Goal: Task Accomplishment & Management: Manage account settings

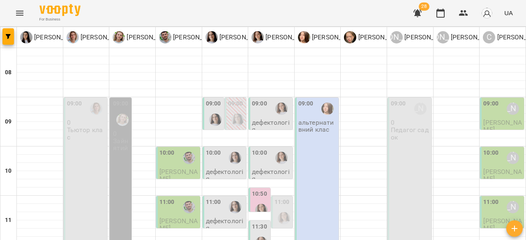
scroll to position [82, 0]
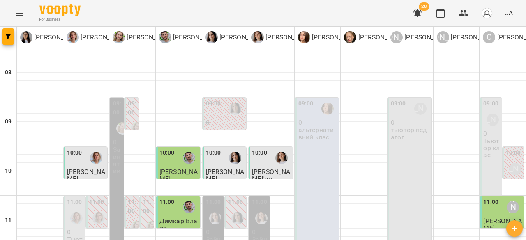
scroll to position [329, 0]
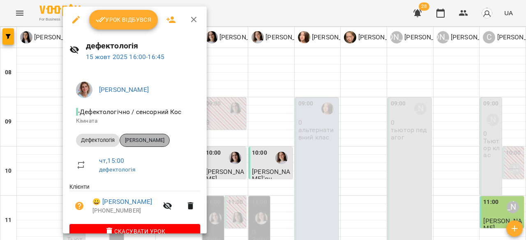
click at [152, 142] on span "Матіїв Олеся" at bounding box center [144, 140] width 49 height 7
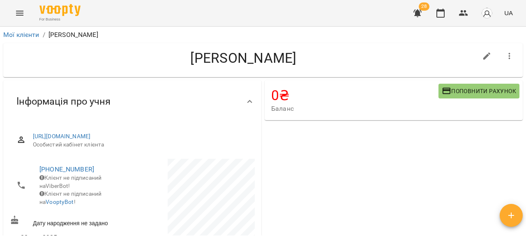
click at [15, 8] on icon "Menu" at bounding box center [20, 13] width 10 height 10
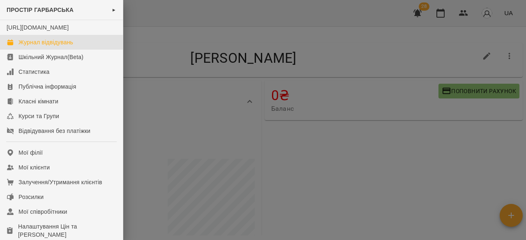
click at [60, 46] on div "Журнал відвідувань" at bounding box center [45, 42] width 55 height 8
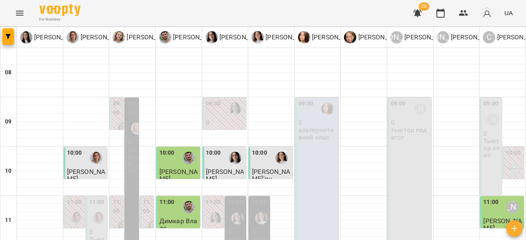
scroll to position [288, 0]
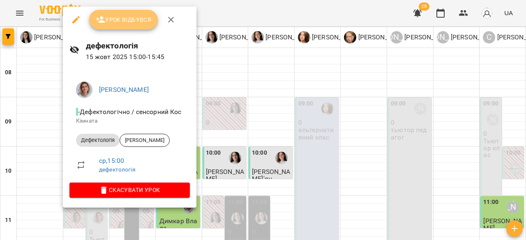
click at [125, 21] on span "Урок відбувся" at bounding box center [124, 20] width 56 height 10
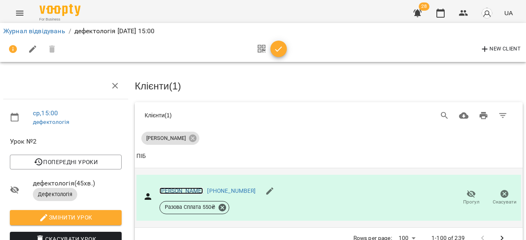
click at [163, 189] on link "Лісовський" at bounding box center [181, 191] width 44 height 7
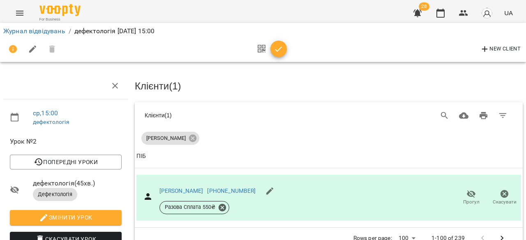
click at [25, 37] on div "Журнал відвідувань / дефектологія ср, 15 жовт 2025 15:00" at bounding box center [263, 31] width 523 height 13
click at [33, 33] on link "Журнал відвідувань" at bounding box center [34, 31] width 62 height 8
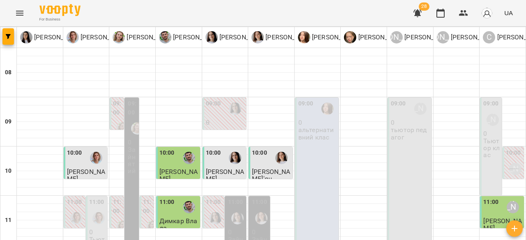
scroll to position [329, 0]
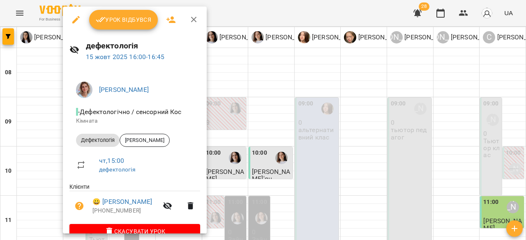
click at [151, 18] on button "Урок відбувся" at bounding box center [123, 20] width 69 height 20
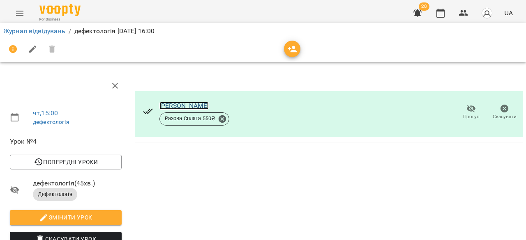
click at [167, 106] on link "Матіїв Олеся" at bounding box center [184, 106] width 50 height 8
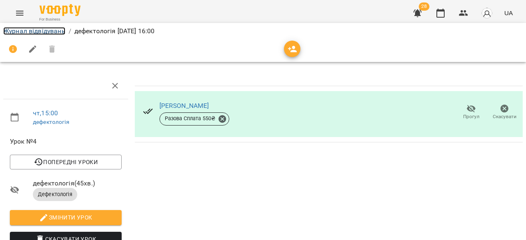
click at [49, 29] on link "Журнал відвідувань" at bounding box center [34, 31] width 62 height 8
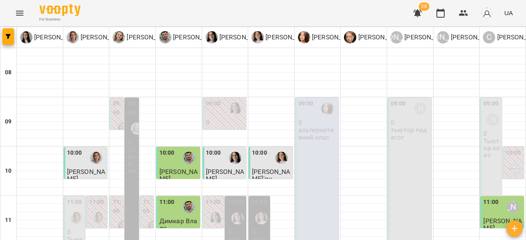
scroll to position [371, 0]
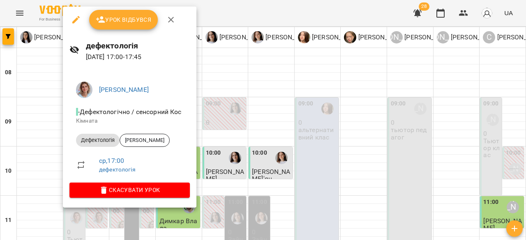
click at [357, 109] on div at bounding box center [263, 120] width 526 height 240
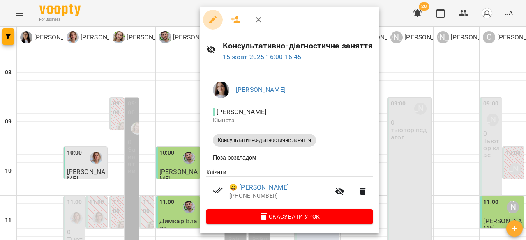
click at [211, 17] on icon "button" at bounding box center [213, 20] width 10 height 10
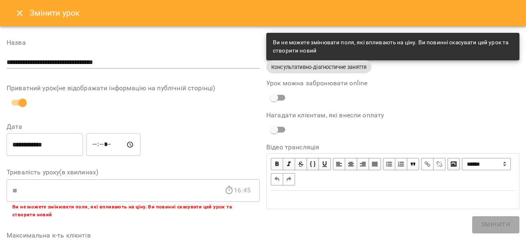
drag, startPoint x: 13, startPoint y: 23, endPoint x: 18, endPoint y: 15, distance: 9.4
click at [14, 23] on div "Змінити урок" at bounding box center [263, 13] width 526 height 26
click at [18, 11] on icon "Close" at bounding box center [20, 13] width 10 height 10
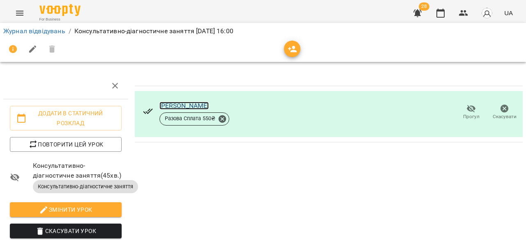
click at [188, 103] on link "Маслєєв Олександр" at bounding box center [184, 106] width 50 height 8
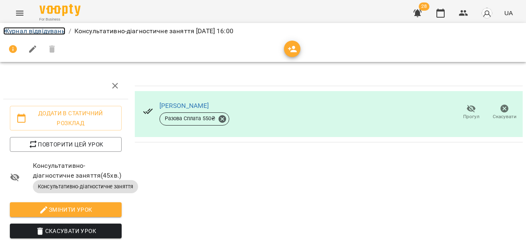
click at [43, 32] on link "Журнал відвідувань" at bounding box center [34, 31] width 62 height 8
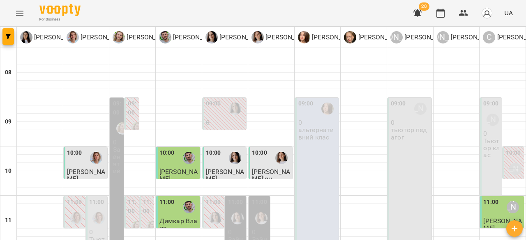
scroll to position [370, 0]
type input "**********"
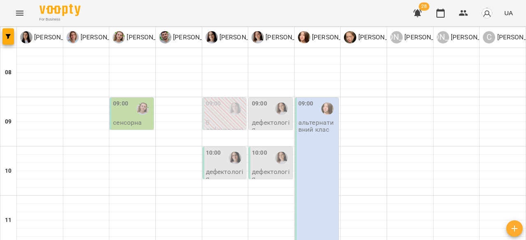
scroll to position [329, 0]
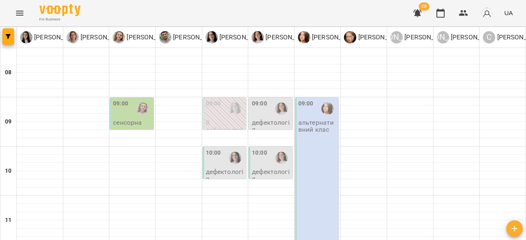
scroll to position [164, 0]
type input "**********"
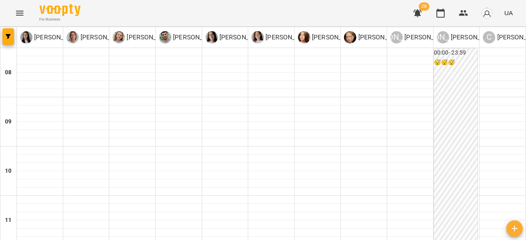
scroll to position [41, 0]
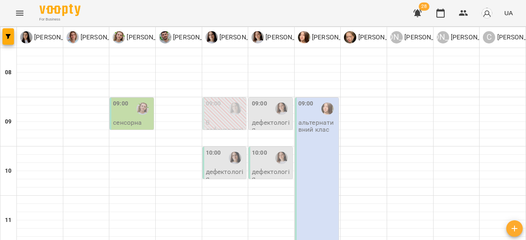
scroll to position [123, 0]
type input "**********"
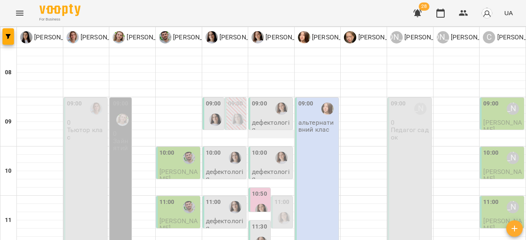
scroll to position [0, 0]
click at [274, 113] on div at bounding box center [281, 108] width 19 height 19
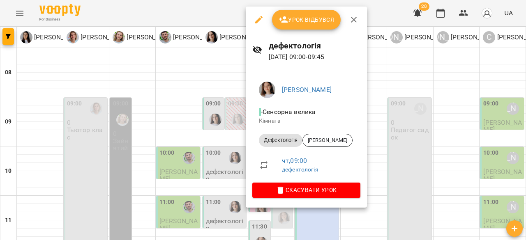
click at [429, 71] on div at bounding box center [263, 120] width 526 height 240
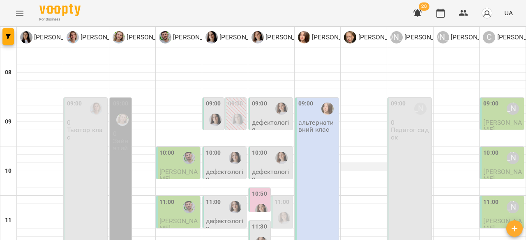
scroll to position [82, 0]
click at [265, 168] on p "дефектологія" at bounding box center [271, 175] width 39 height 14
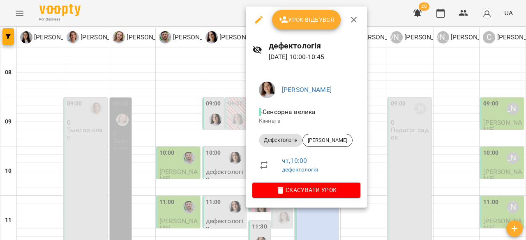
click at [416, 83] on div at bounding box center [263, 120] width 526 height 240
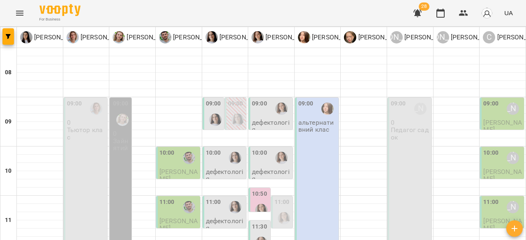
click at [262, 201] on div at bounding box center [261, 210] width 19 height 19
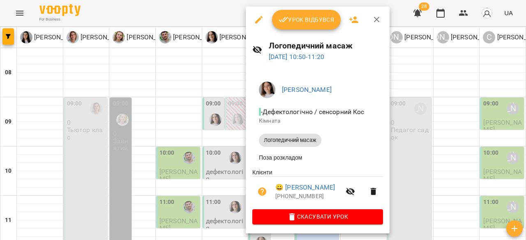
click at [391, 2] on div at bounding box center [263, 120] width 526 height 240
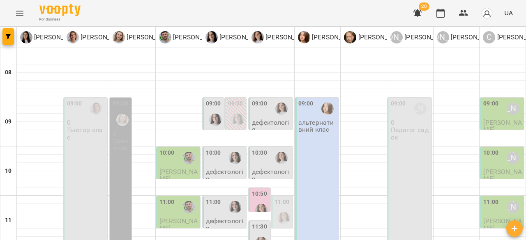
click at [261, 201] on div at bounding box center [261, 210] width 19 height 19
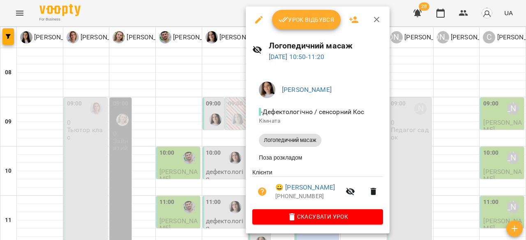
click at [373, 3] on div at bounding box center [263, 120] width 526 height 240
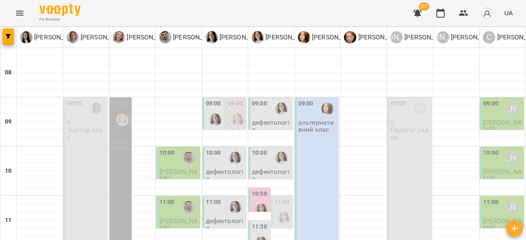
click at [311, 9] on div "For Business 27 UA" at bounding box center [263, 13] width 526 height 26
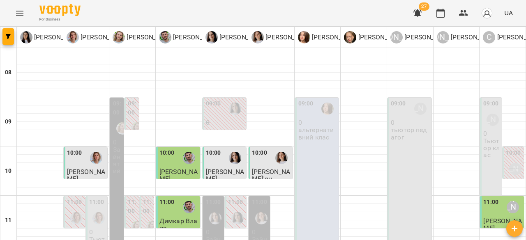
scroll to position [329, 0]
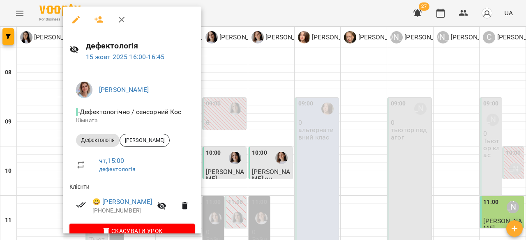
click at [260, 15] on div at bounding box center [263, 120] width 526 height 240
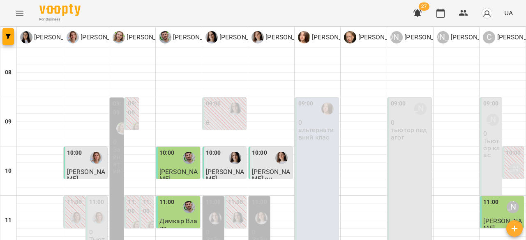
click at [379, 15] on div "For Business 27 UA" at bounding box center [263, 13] width 526 height 26
type input "**********"
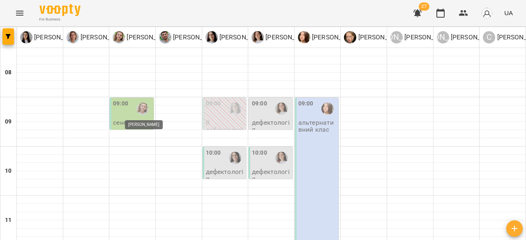
click at [141, 113] on img "Олена Савків" at bounding box center [142, 109] width 12 height 12
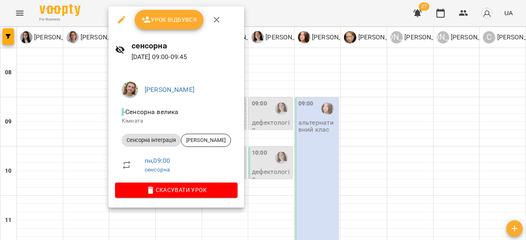
drag, startPoint x: 302, startPoint y: 115, endPoint x: 268, endPoint y: 152, distance: 49.4
click at [303, 118] on div at bounding box center [263, 120] width 526 height 240
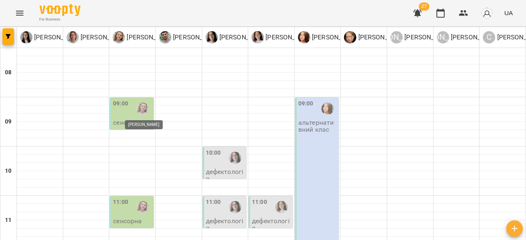
click at [145, 111] on img "Олена Савків" at bounding box center [142, 109] width 12 height 12
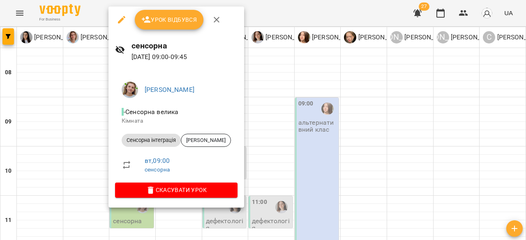
click at [293, 118] on div at bounding box center [263, 120] width 526 height 240
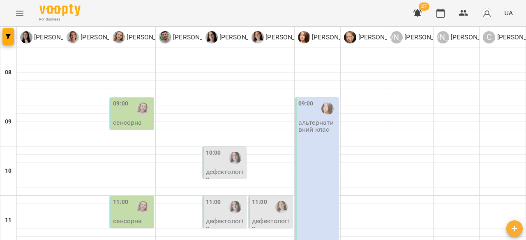
scroll to position [0, 0]
click at [138, 113] on img "Олена Савків" at bounding box center [142, 109] width 12 height 12
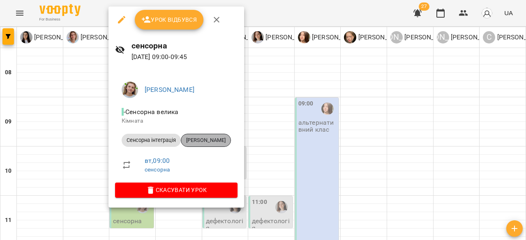
click at [209, 145] on div "Назарук Тимофій" at bounding box center [206, 140] width 50 height 13
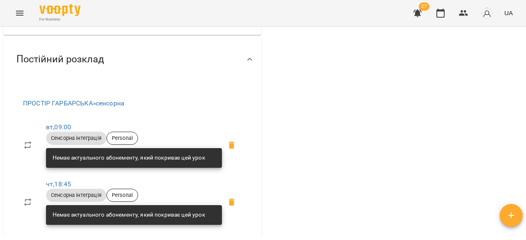
scroll to position [246, 0]
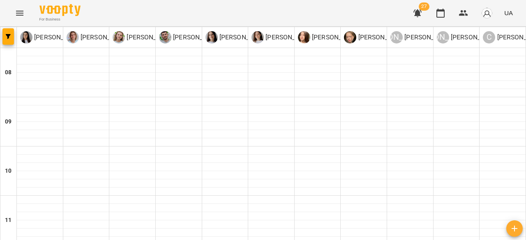
type input "**********"
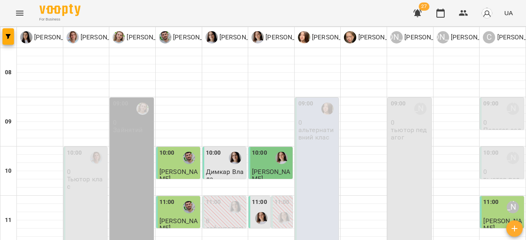
scroll to position [454, 0]
type input "**********"
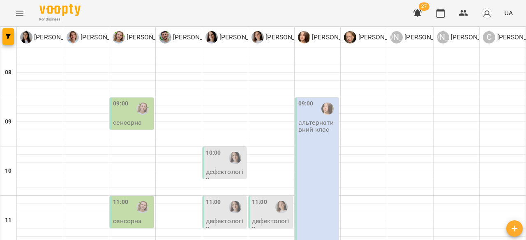
scroll to position [411, 0]
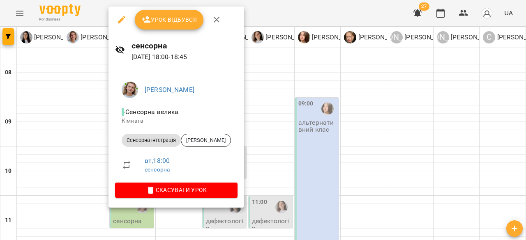
click at [347, 120] on div at bounding box center [263, 120] width 526 height 240
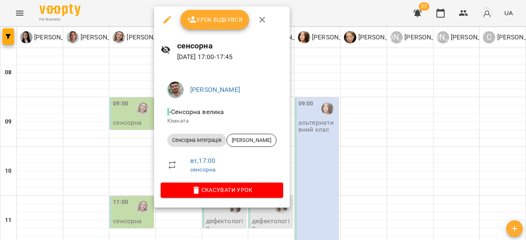
click at [357, 12] on div at bounding box center [263, 120] width 526 height 240
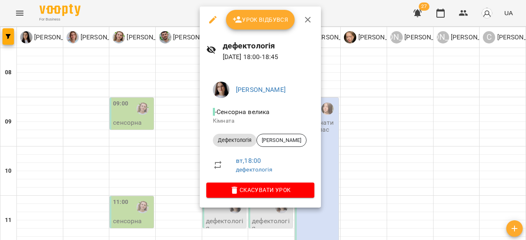
click at [383, 101] on div at bounding box center [263, 120] width 526 height 240
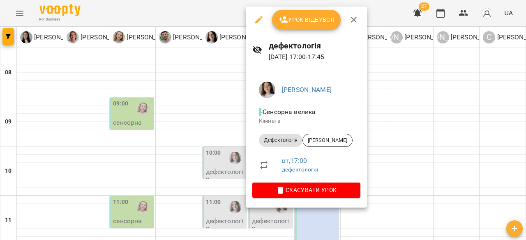
drag, startPoint x: 398, startPoint y: 94, endPoint x: 357, endPoint y: 144, distance: 64.9
click at [399, 94] on div at bounding box center [263, 120] width 526 height 240
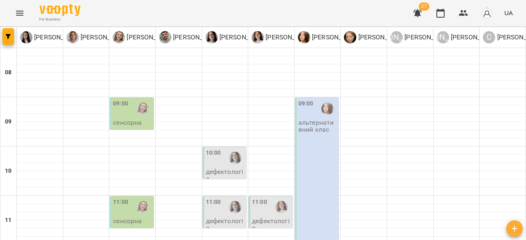
scroll to position [454, 0]
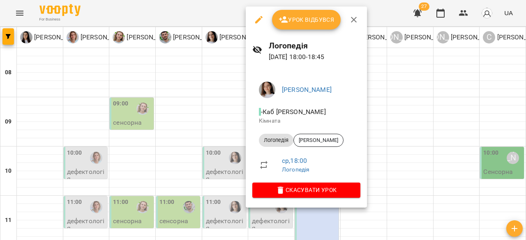
drag, startPoint x: 423, startPoint y: 93, endPoint x: 415, endPoint y: 91, distance: 8.2
click at [423, 92] on div at bounding box center [263, 120] width 526 height 240
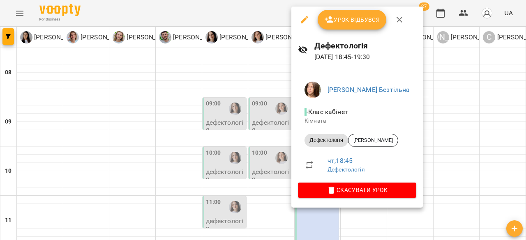
drag, startPoint x: 216, startPoint y: 115, endPoint x: 225, endPoint y: 115, distance: 9.0
click at [216, 115] on div at bounding box center [263, 120] width 526 height 240
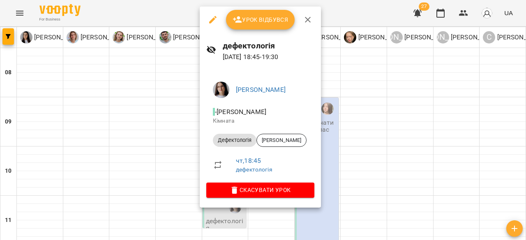
drag, startPoint x: 348, startPoint y: 144, endPoint x: 336, endPoint y: 157, distance: 17.7
click at [348, 145] on div at bounding box center [263, 120] width 526 height 240
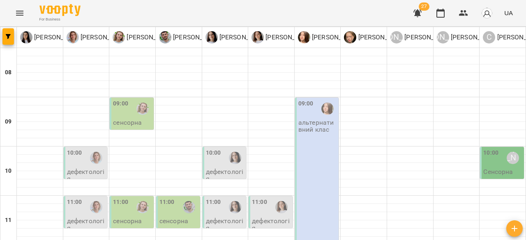
scroll to position [371, 0]
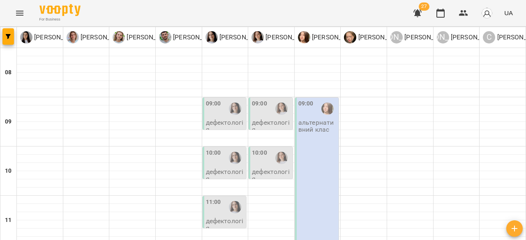
scroll to position [454, 0]
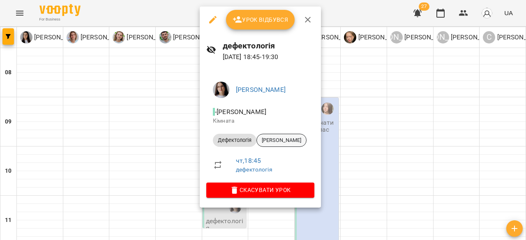
click at [283, 137] on span "Прокопишин Домінік" at bounding box center [281, 140] width 49 height 7
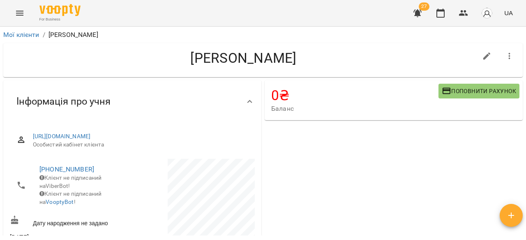
click at [23, 7] on button "Menu" at bounding box center [20, 13] width 20 height 20
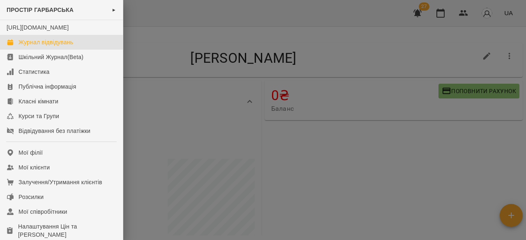
click at [38, 46] on div "Журнал відвідувань" at bounding box center [45, 42] width 55 height 8
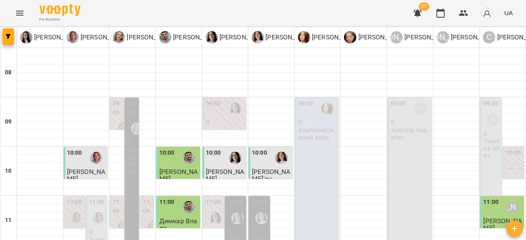
scroll to position [454, 0]
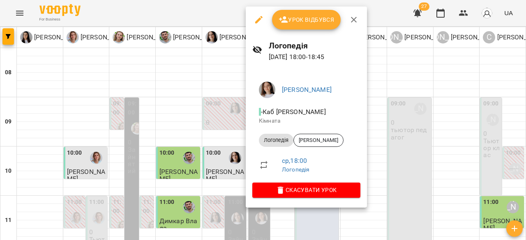
drag, startPoint x: 438, startPoint y: 92, endPoint x: 276, endPoint y: 110, distance: 162.8
click at [403, 101] on div at bounding box center [263, 120] width 526 height 240
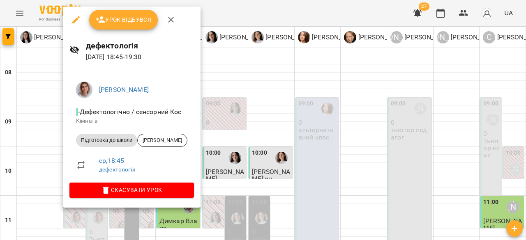
click at [306, 118] on div at bounding box center [263, 120] width 526 height 240
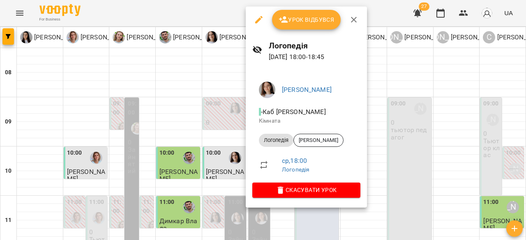
click at [272, 111] on span "- Каб Турик Тетяни" at bounding box center [293, 112] width 69 height 8
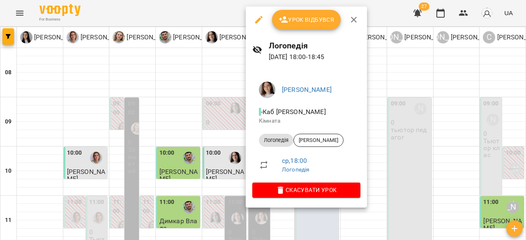
click at [123, 168] on div at bounding box center [263, 120] width 526 height 240
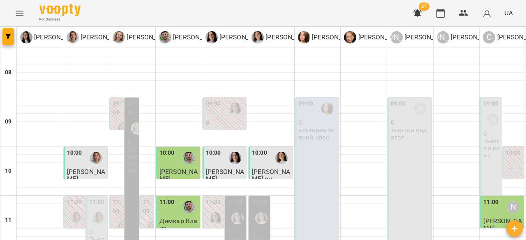
scroll to position [289, 0]
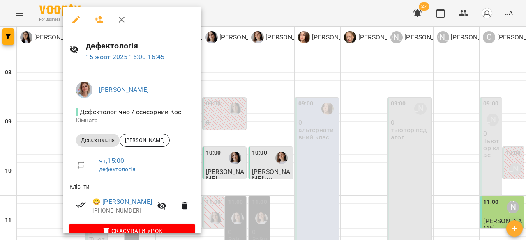
click at [336, 93] on div at bounding box center [263, 120] width 526 height 240
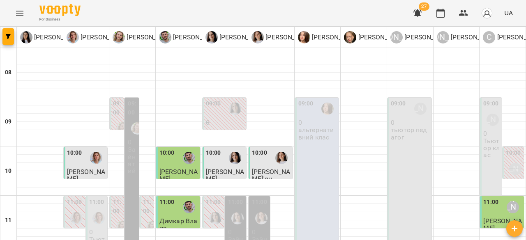
type input "**********"
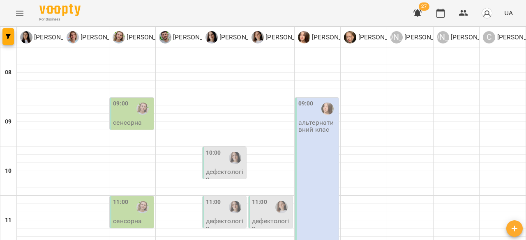
scroll to position [82, 0]
click at [260, 198] on label "11:00" at bounding box center [259, 202] width 15 height 9
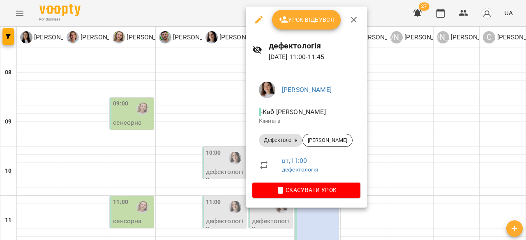
drag, startPoint x: 426, startPoint y: 108, endPoint x: 255, endPoint y: 111, distance: 171.3
click at [394, 111] on div at bounding box center [263, 120] width 526 height 240
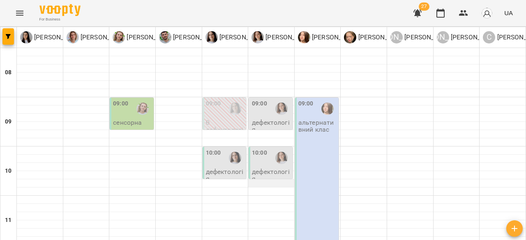
scroll to position [41, 0]
click at [277, 149] on div at bounding box center [281, 158] width 19 height 19
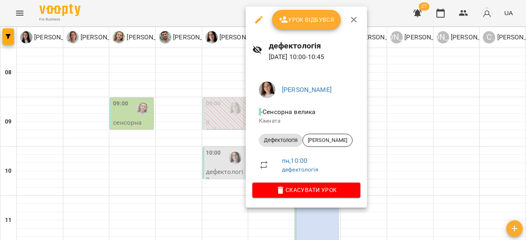
click at [467, 121] on div at bounding box center [263, 120] width 526 height 240
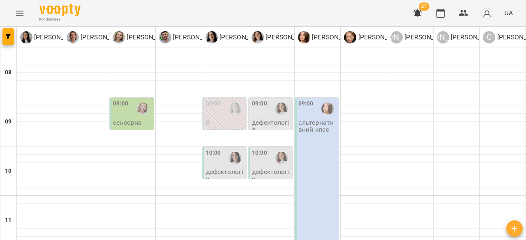
click at [272, 149] on div at bounding box center [281, 158] width 19 height 19
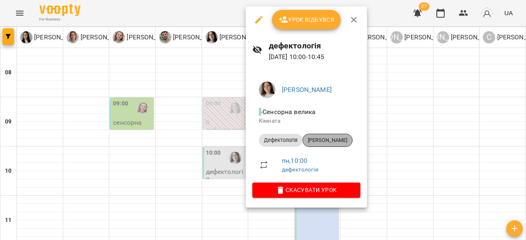
click at [336, 136] on div "Луцишин Максим" at bounding box center [327, 140] width 50 height 13
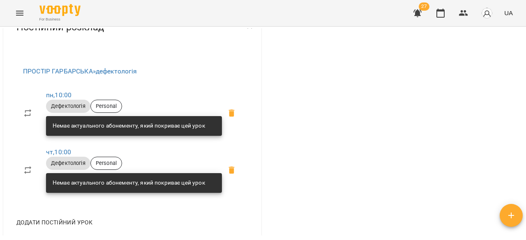
scroll to position [288, 0]
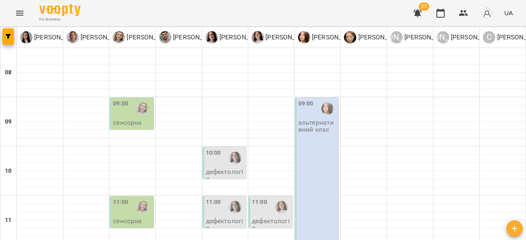
scroll to position [454, 0]
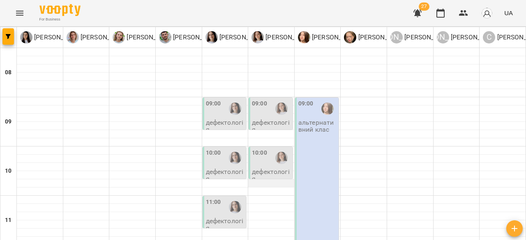
scroll to position [82, 0]
click at [260, 168] on p "дефектологія" at bounding box center [271, 175] width 39 height 14
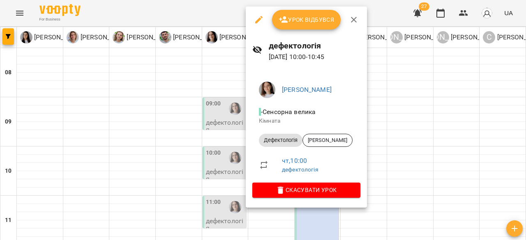
click at [450, 127] on div at bounding box center [263, 120] width 526 height 240
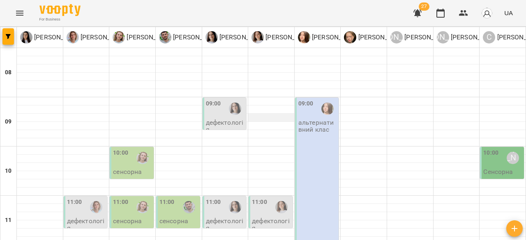
scroll to position [41, 0]
click at [276, 15] on div "For Business 27 UA" at bounding box center [263, 13] width 526 height 26
click at [322, 5] on div "For Business 27 UA" at bounding box center [263, 13] width 526 height 26
type input "**********"
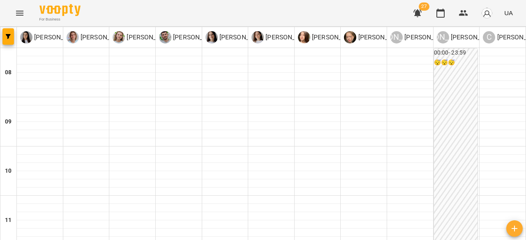
scroll to position [246, 0]
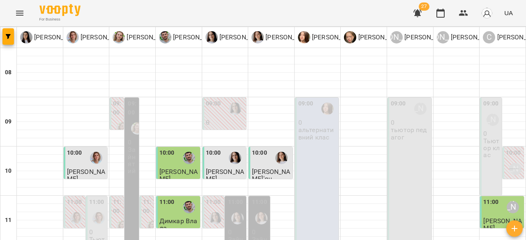
scroll to position [454, 0]
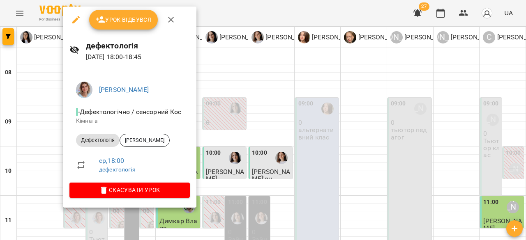
drag, startPoint x: 366, startPoint y: 142, endPoint x: 177, endPoint y: 144, distance: 189.4
click at [349, 142] on div at bounding box center [263, 120] width 526 height 240
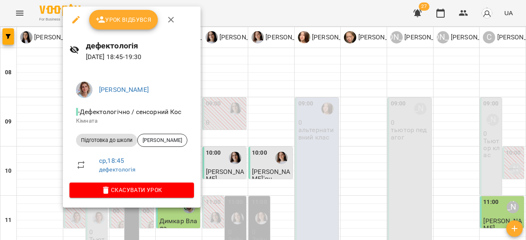
click at [332, 130] on div at bounding box center [263, 120] width 526 height 240
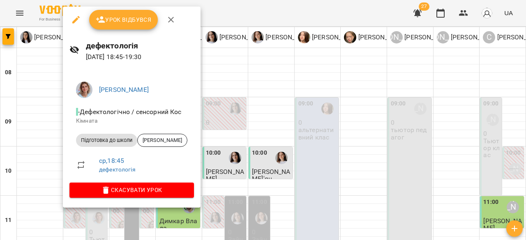
click at [344, 113] on div at bounding box center [263, 120] width 526 height 240
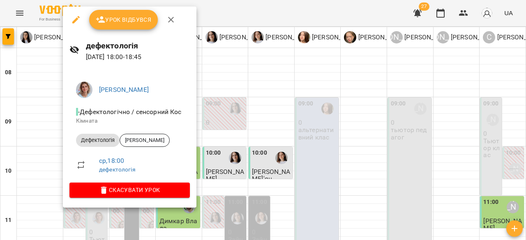
click at [295, 128] on div at bounding box center [263, 120] width 526 height 240
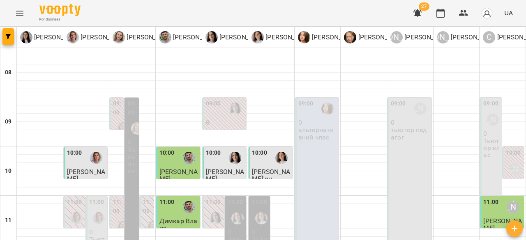
drag, startPoint x: 353, startPoint y: 203, endPoint x: 352, endPoint y: 218, distance: 14.8
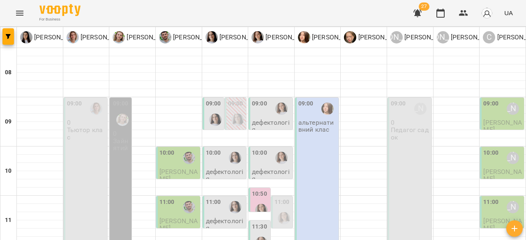
scroll to position [0, 0]
click at [212, 113] on div at bounding box center [215, 120] width 19 height 19
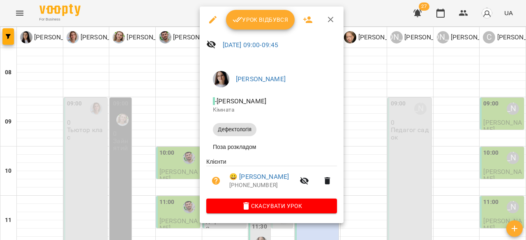
click at [392, 155] on div at bounding box center [263, 120] width 526 height 240
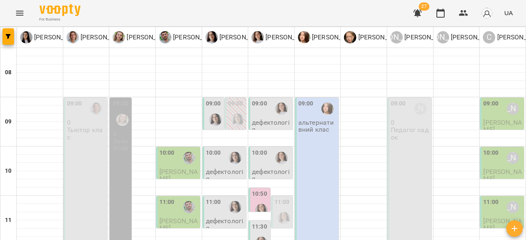
click at [264, 111] on div "09:00" at bounding box center [271, 108] width 39 height 19
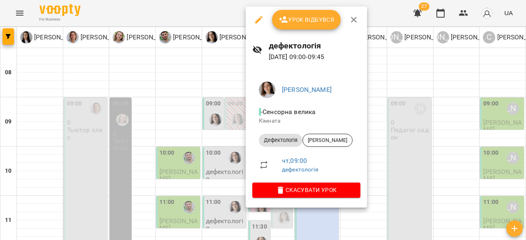
click at [412, 134] on div at bounding box center [263, 120] width 526 height 240
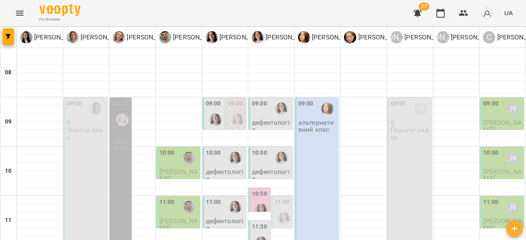
click at [221, 168] on p "дефектологія" at bounding box center [225, 175] width 39 height 14
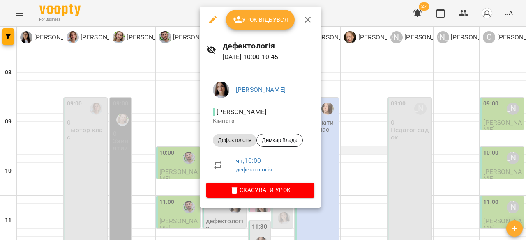
drag, startPoint x: 384, startPoint y: 152, endPoint x: 347, endPoint y: 152, distance: 37.4
click at [379, 152] on div at bounding box center [263, 120] width 526 height 240
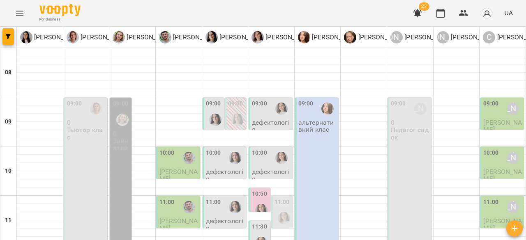
click at [263, 170] on p "дефектологія" at bounding box center [271, 175] width 39 height 14
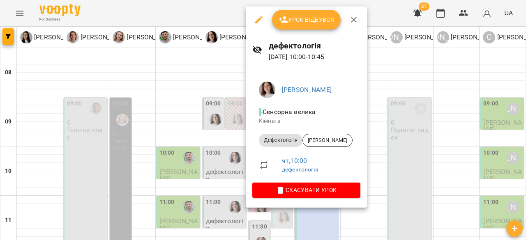
click at [412, 141] on div at bounding box center [263, 120] width 526 height 240
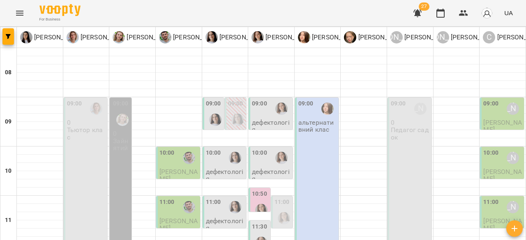
scroll to position [41, 0]
click at [217, 198] on label "11:00" at bounding box center [213, 202] width 15 height 9
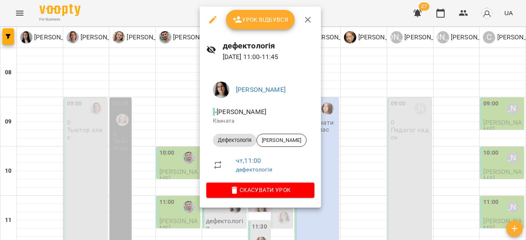
click at [401, 134] on div at bounding box center [263, 120] width 526 height 240
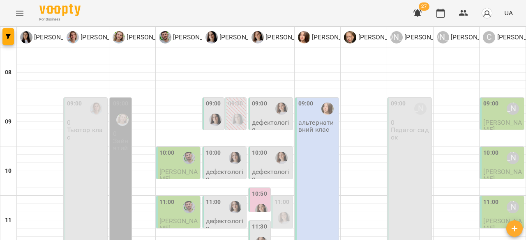
scroll to position [82, 0]
click at [279, 212] on img "Тетяна Турик" at bounding box center [284, 218] width 12 height 12
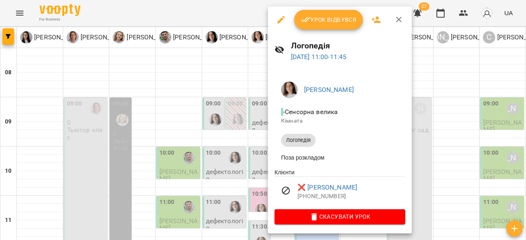
click at [460, 105] on div at bounding box center [263, 120] width 526 height 240
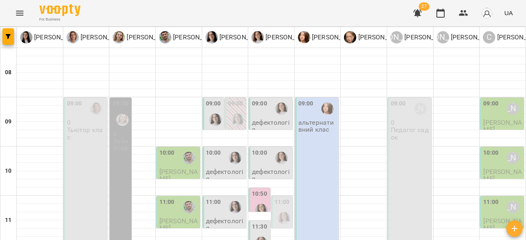
click at [258, 237] on img "Тетяна Турик" at bounding box center [261, 243] width 12 height 12
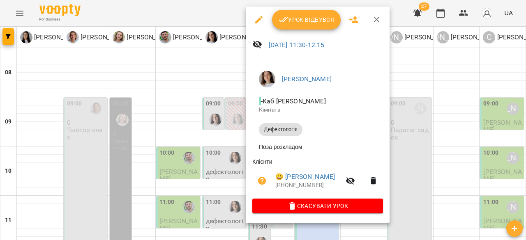
click at [461, 110] on div at bounding box center [263, 120] width 526 height 240
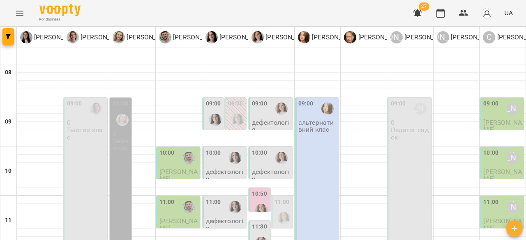
scroll to position [123, 0]
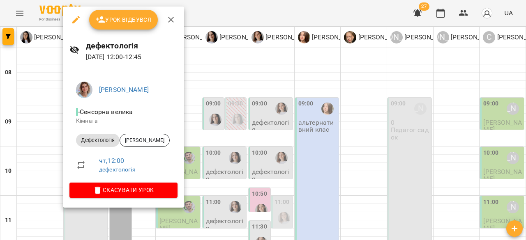
click at [243, 129] on div at bounding box center [263, 120] width 526 height 240
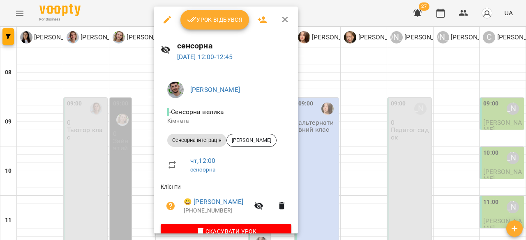
click at [357, 152] on div at bounding box center [263, 120] width 526 height 240
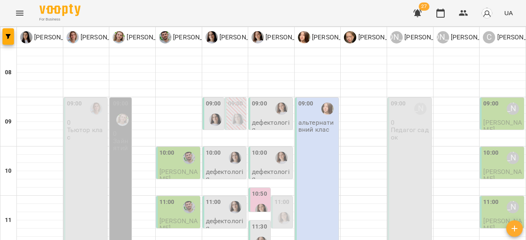
drag, startPoint x: 357, startPoint y: 152, endPoint x: 225, endPoint y: 147, distance: 132.4
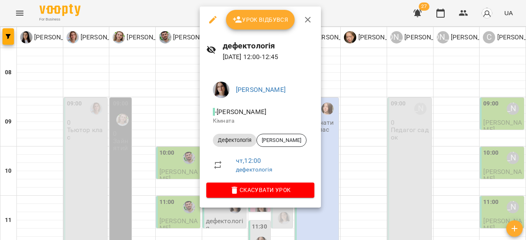
click at [348, 142] on div at bounding box center [263, 120] width 526 height 240
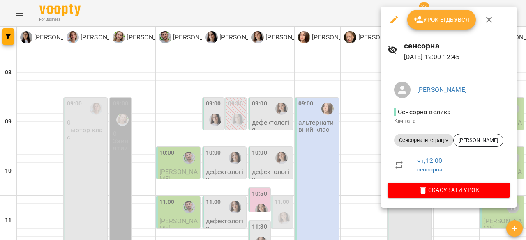
click at [162, 90] on div at bounding box center [263, 120] width 526 height 240
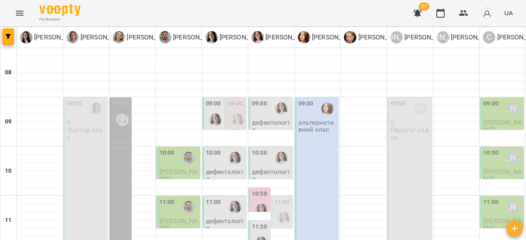
scroll to position [164, 0]
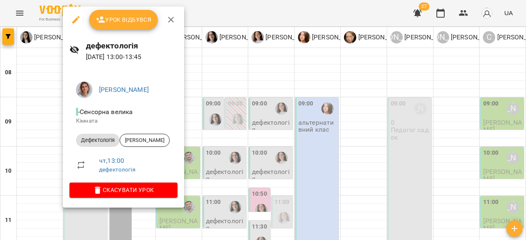
drag, startPoint x: 317, startPoint y: 135, endPoint x: 226, endPoint y: 140, distance: 90.9
click at [316, 136] on div at bounding box center [263, 120] width 526 height 240
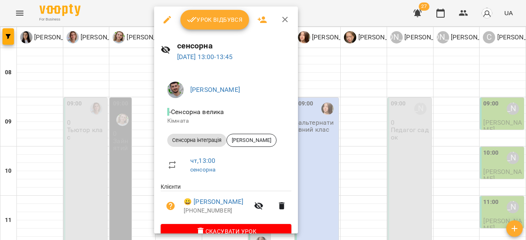
click at [379, 224] on div at bounding box center [263, 120] width 526 height 240
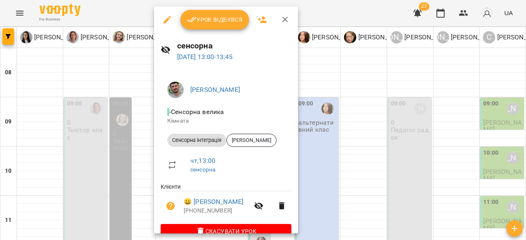
drag, startPoint x: 362, startPoint y: 115, endPoint x: 357, endPoint y: 123, distance: 9.2
click at [362, 115] on div at bounding box center [263, 120] width 526 height 240
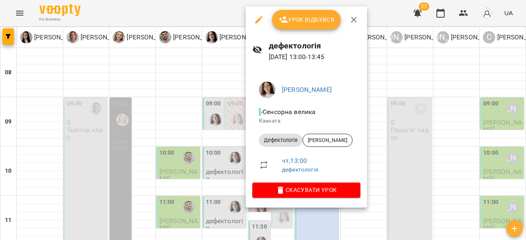
click at [412, 149] on div at bounding box center [263, 120] width 526 height 240
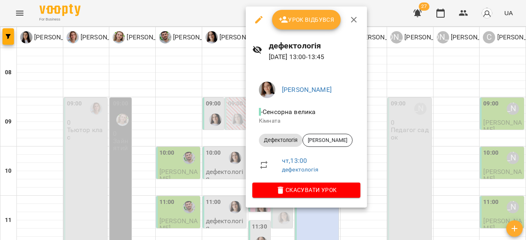
click at [512, 152] on div at bounding box center [263, 120] width 526 height 240
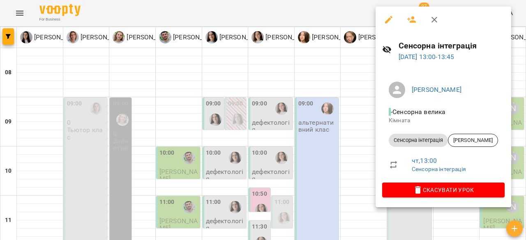
click at [289, 134] on div at bounding box center [263, 120] width 526 height 240
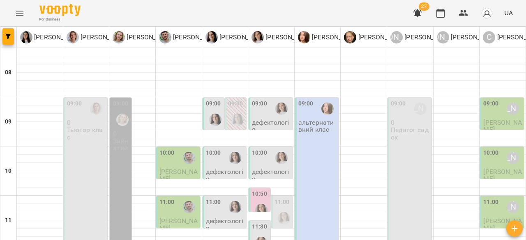
scroll to position [205, 0]
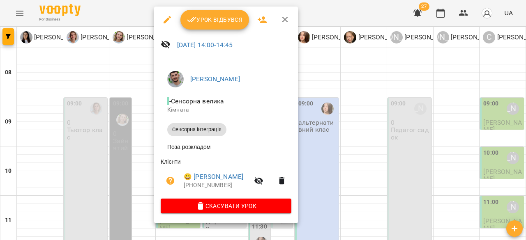
click at [344, 162] on div at bounding box center [263, 120] width 526 height 240
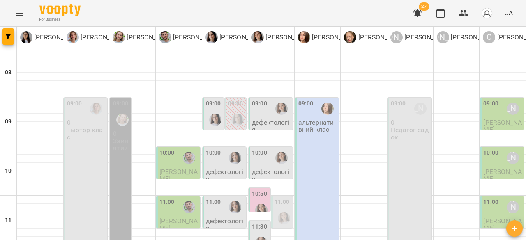
scroll to position [246, 0]
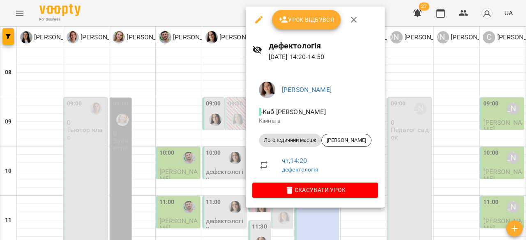
click at [440, 124] on div at bounding box center [263, 120] width 526 height 240
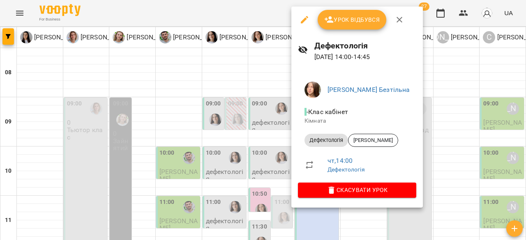
click at [466, 142] on div at bounding box center [263, 120] width 526 height 240
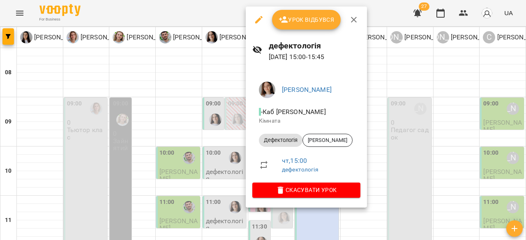
click at [439, 135] on div at bounding box center [263, 120] width 526 height 240
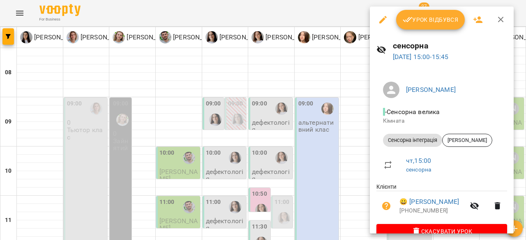
drag, startPoint x: 331, startPoint y: 153, endPoint x: 338, endPoint y: 154, distance: 7.0
click at [332, 152] on div at bounding box center [263, 120] width 526 height 240
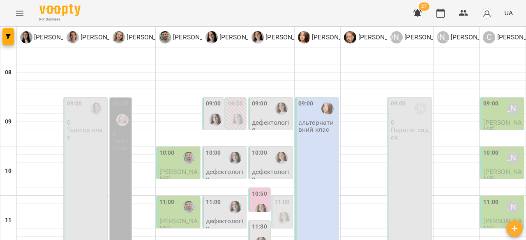
scroll to position [329, 0]
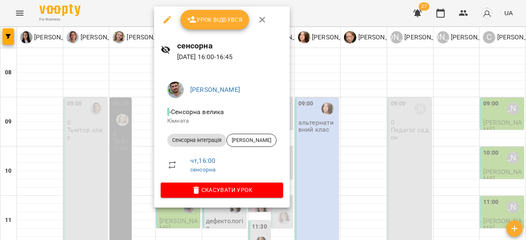
click at [380, 153] on div at bounding box center [263, 120] width 526 height 240
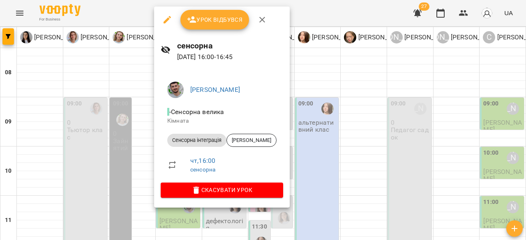
drag, startPoint x: 374, startPoint y: 123, endPoint x: 276, endPoint y: 128, distance: 98.7
click at [373, 123] on div at bounding box center [263, 120] width 526 height 240
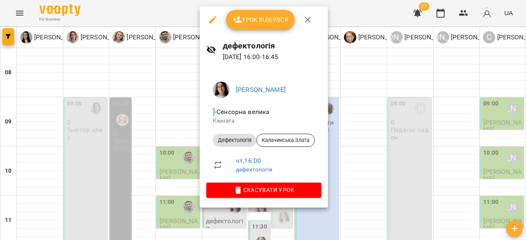
drag, startPoint x: 382, startPoint y: 125, endPoint x: 346, endPoint y: 128, distance: 36.2
click at [374, 127] on div at bounding box center [263, 120] width 526 height 240
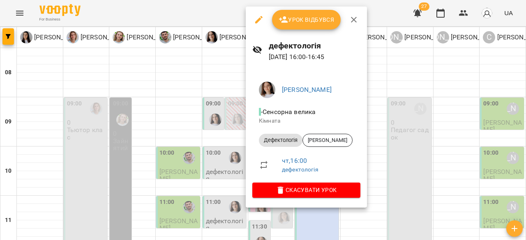
click at [393, 124] on div at bounding box center [263, 120] width 526 height 240
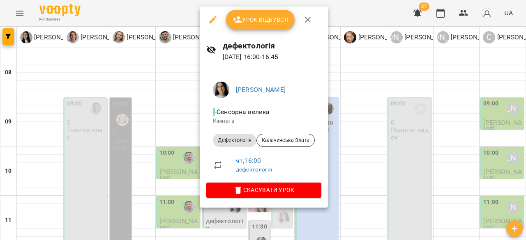
drag, startPoint x: 378, startPoint y: 130, endPoint x: 321, endPoint y: 129, distance: 56.7
click at [376, 128] on div at bounding box center [263, 120] width 526 height 240
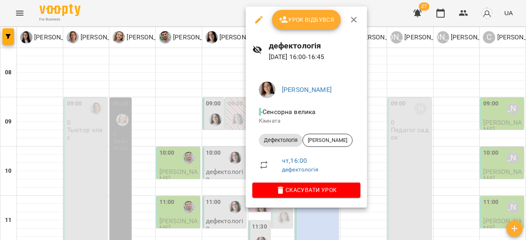
click at [385, 124] on div at bounding box center [263, 120] width 526 height 240
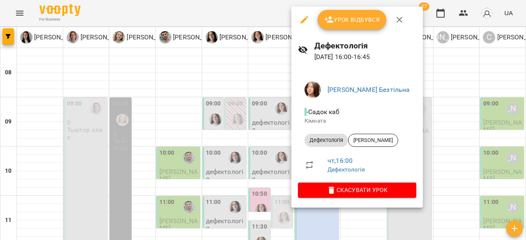
drag, startPoint x: 453, startPoint y: 113, endPoint x: 240, endPoint y: 15, distance: 233.7
click at [240, 15] on div at bounding box center [263, 120] width 526 height 240
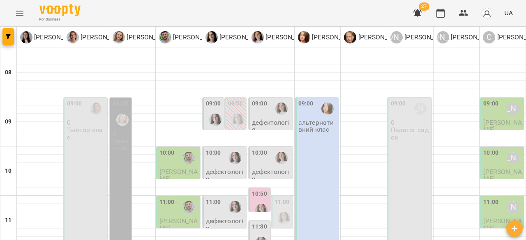
scroll to position [370, 0]
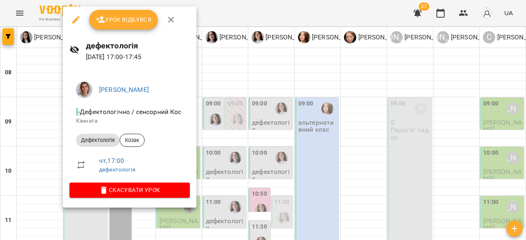
drag, startPoint x: 262, startPoint y: 150, endPoint x: 243, endPoint y: 154, distance: 19.4
click at [259, 150] on div at bounding box center [263, 120] width 526 height 240
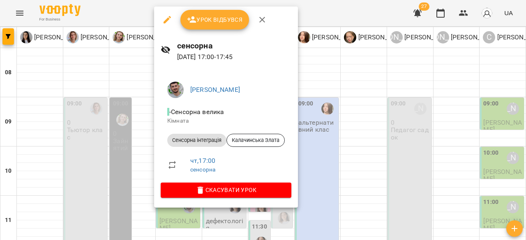
click at [389, 115] on div at bounding box center [263, 120] width 526 height 240
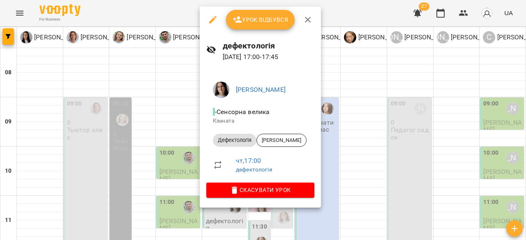
click at [360, 121] on div at bounding box center [263, 120] width 526 height 240
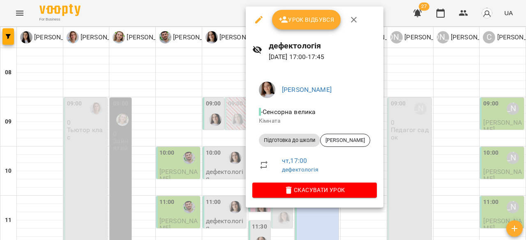
click at [435, 111] on div at bounding box center [263, 120] width 526 height 240
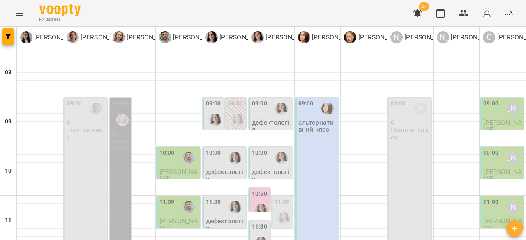
scroll to position [411, 0]
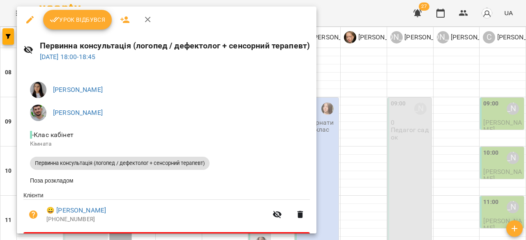
click at [422, 106] on div at bounding box center [263, 120] width 526 height 240
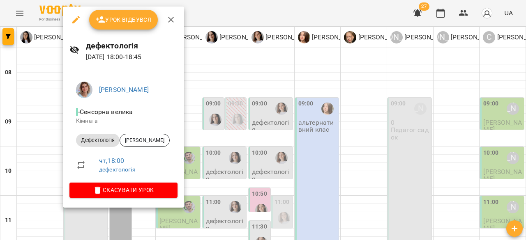
click at [261, 147] on div at bounding box center [263, 120] width 526 height 240
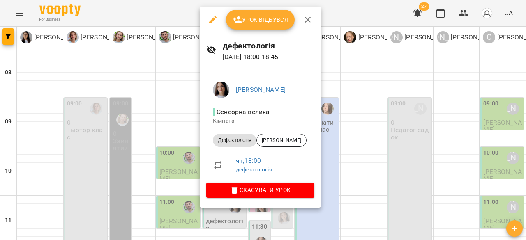
click at [396, 144] on div at bounding box center [263, 120] width 526 height 240
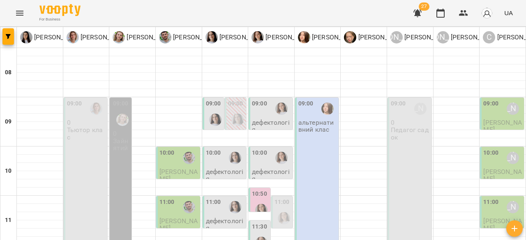
scroll to position [454, 0]
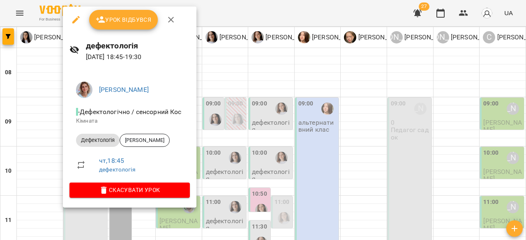
click at [300, 138] on div at bounding box center [263, 120] width 526 height 240
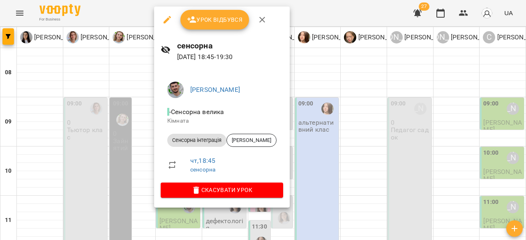
click at [380, 123] on div at bounding box center [263, 120] width 526 height 240
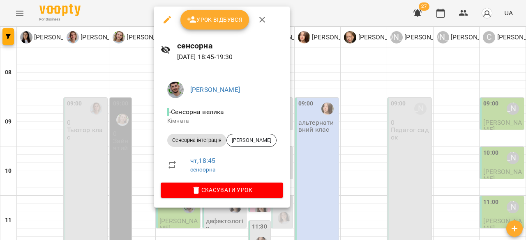
drag, startPoint x: 338, startPoint y: 140, endPoint x: 209, endPoint y: 146, distance: 128.7
click at [337, 140] on div at bounding box center [263, 120] width 526 height 240
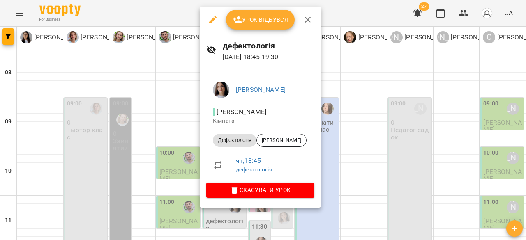
click at [434, 108] on div at bounding box center [263, 120] width 526 height 240
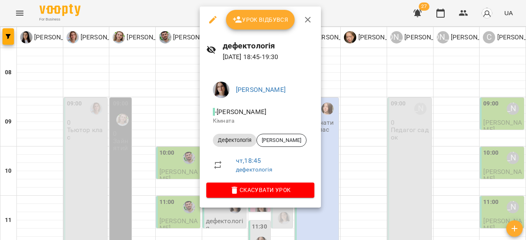
click at [449, 143] on div at bounding box center [263, 120] width 526 height 240
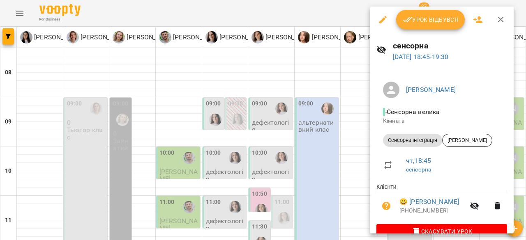
drag, startPoint x: 327, startPoint y: 165, endPoint x: 343, endPoint y: 197, distance: 36.4
click at [338, 175] on div at bounding box center [263, 120] width 526 height 240
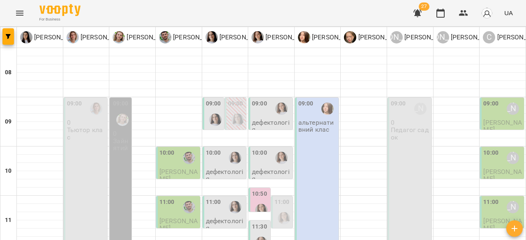
scroll to position [330, 0]
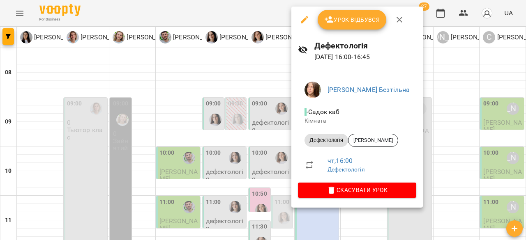
click at [472, 136] on div at bounding box center [263, 120] width 526 height 240
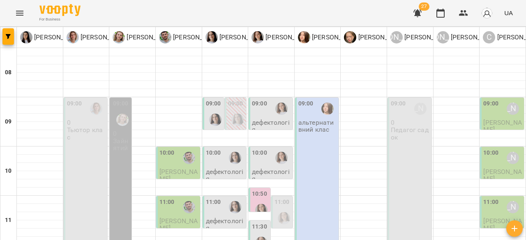
scroll to position [454, 0]
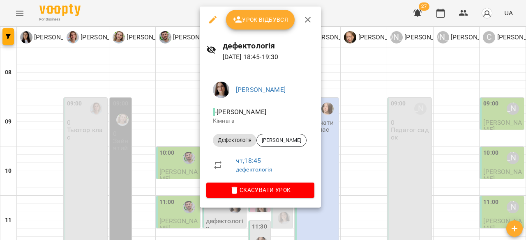
click at [406, 120] on div at bounding box center [263, 120] width 526 height 240
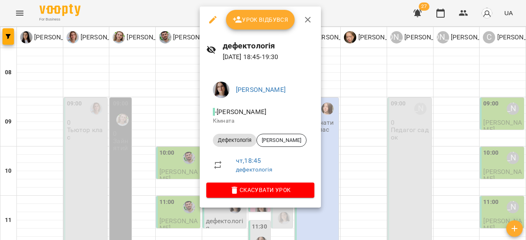
click at [396, 118] on div at bounding box center [263, 120] width 526 height 240
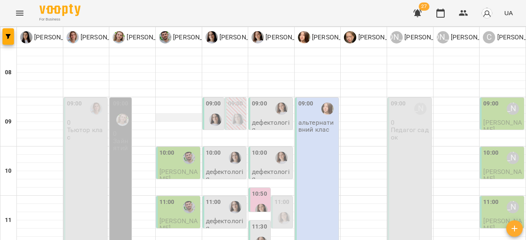
scroll to position [0, 0]
click at [228, 118] on div at bounding box center [237, 120] width 19 height 19
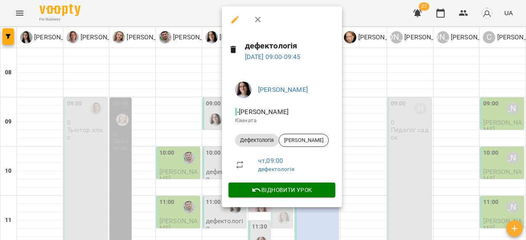
click at [378, 111] on div at bounding box center [263, 120] width 526 height 240
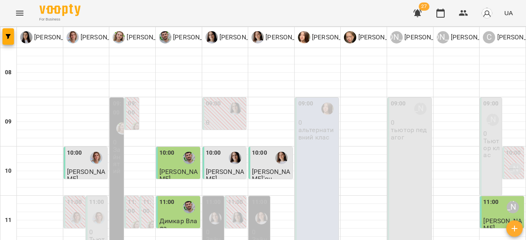
scroll to position [454, 0]
drag, startPoint x: 364, startPoint y: 225, endPoint x: 377, endPoint y: 224, distance: 13.2
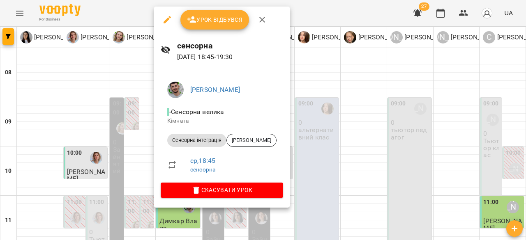
click at [251, 133] on li "Сенсорна інтеграція Мохната Ємма" at bounding box center [222, 141] width 122 height 20
click at [251, 137] on span "Мохната Ємма" at bounding box center [251, 140] width 49 height 7
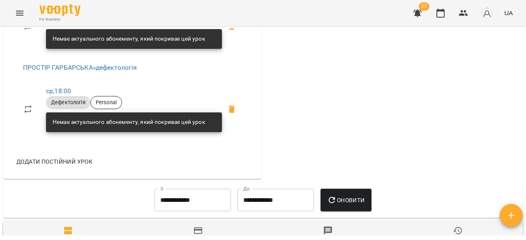
scroll to position [411, 0]
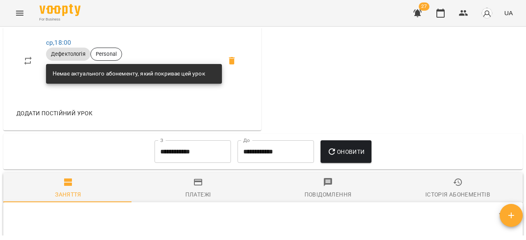
click at [249, 103] on div "ПРОСТІР ГАРБАРСЬКА » сенсорна ср , 18:45 Сенсорна інтеграція Personal Немає акт…" at bounding box center [132, 9] width 245 height 187
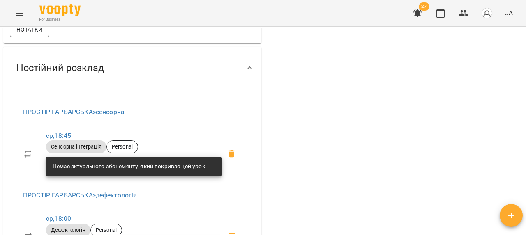
scroll to position [329, 0]
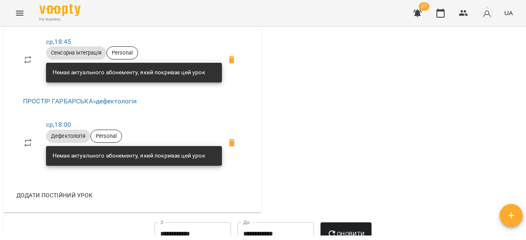
click at [301, 24] on div "For Business 27 UA" at bounding box center [263, 13] width 526 height 26
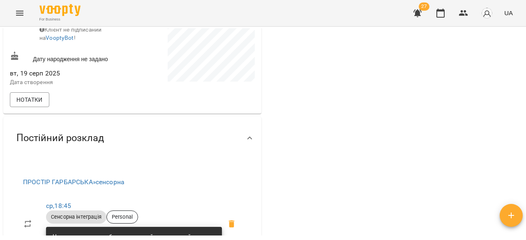
scroll to position [0, 0]
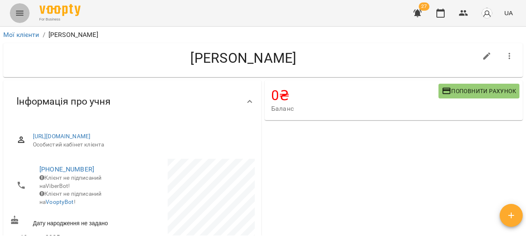
click at [19, 17] on icon "Menu" at bounding box center [20, 13] width 10 height 10
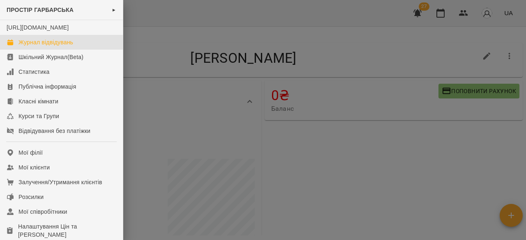
drag, startPoint x: 24, startPoint y: 50, endPoint x: 21, endPoint y: 54, distance: 4.8
click at [24, 46] on div "Журнал відвідувань" at bounding box center [45, 42] width 55 height 8
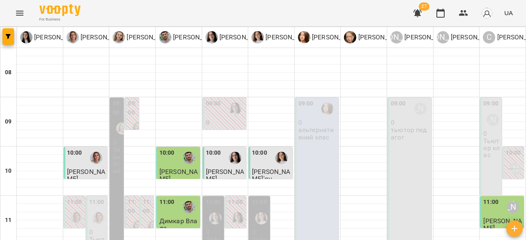
scroll to position [329, 0]
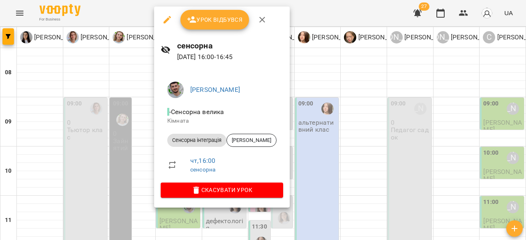
drag, startPoint x: 371, startPoint y: 151, endPoint x: 306, endPoint y: 155, distance: 65.9
click at [362, 151] on div at bounding box center [263, 120] width 526 height 240
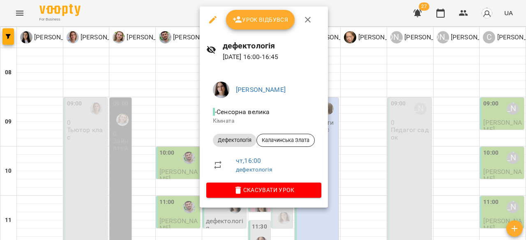
drag, startPoint x: 357, startPoint y: 142, endPoint x: 273, endPoint y: 127, distance: 85.4
click at [344, 142] on div at bounding box center [263, 120] width 526 height 240
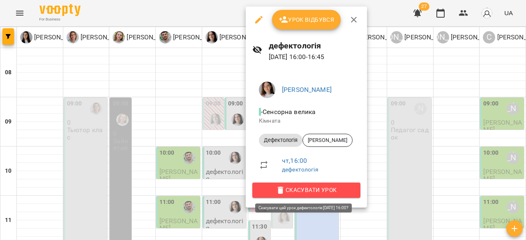
click at [311, 189] on span "Скасувати Урок" at bounding box center [306, 190] width 95 height 10
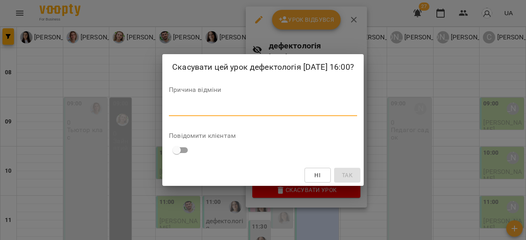
click at [204, 110] on textarea at bounding box center [263, 110] width 188 height 8
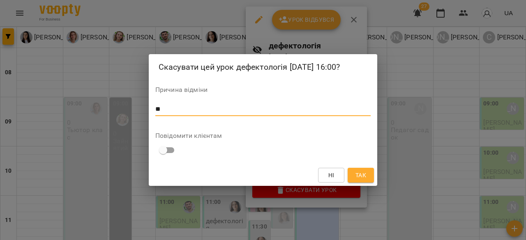
type textarea "*"
type textarea "**********"
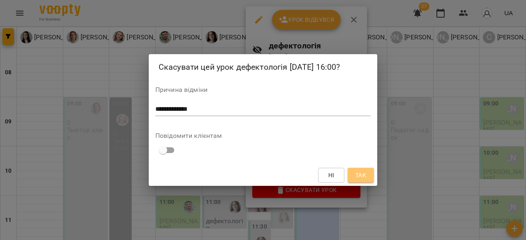
drag, startPoint x: 368, startPoint y: 173, endPoint x: 364, endPoint y: 191, distance: 18.6
click at [368, 173] on button "Так" at bounding box center [361, 175] width 26 height 15
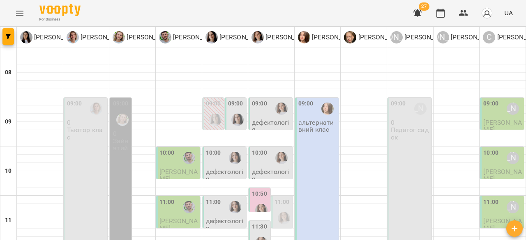
scroll to position [246, 0]
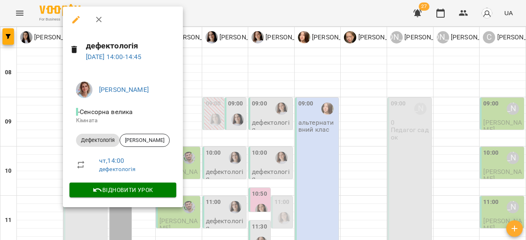
click at [267, 137] on div at bounding box center [263, 120] width 526 height 240
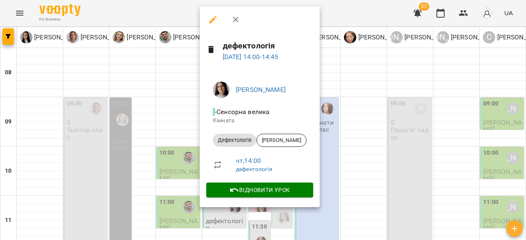
click at [340, 139] on div at bounding box center [263, 120] width 526 height 240
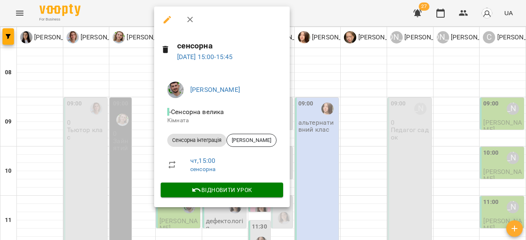
drag, startPoint x: 312, startPoint y: 159, endPoint x: 242, endPoint y: 158, distance: 70.3
click at [311, 159] on div at bounding box center [263, 120] width 526 height 240
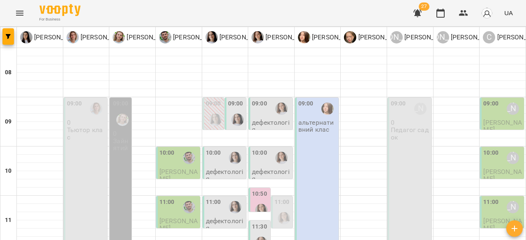
scroll to position [329, 0]
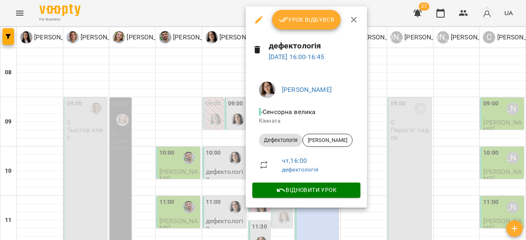
click at [441, 165] on div at bounding box center [263, 120] width 526 height 240
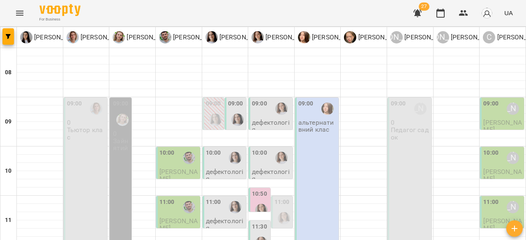
scroll to position [370, 0]
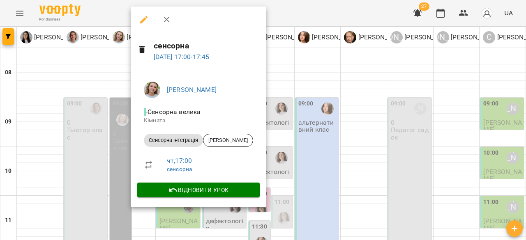
click at [329, 136] on div at bounding box center [263, 120] width 526 height 240
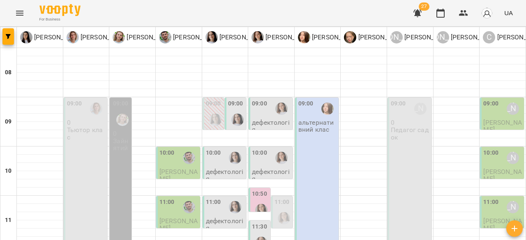
scroll to position [411, 0]
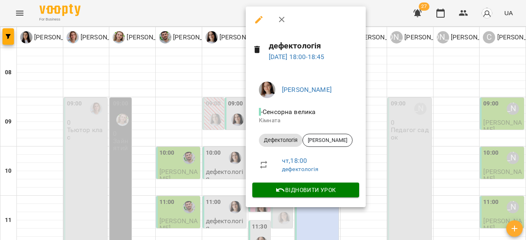
click at [410, 142] on div at bounding box center [263, 120] width 526 height 240
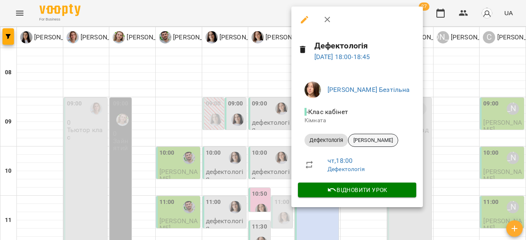
click at [378, 143] on span "Дідич Софія" at bounding box center [372, 140] width 49 height 7
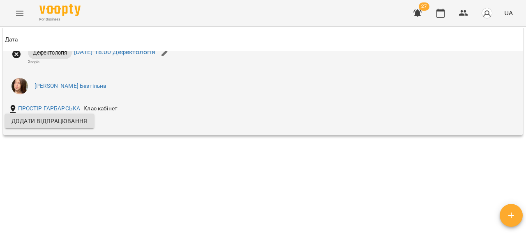
scroll to position [1224, 0]
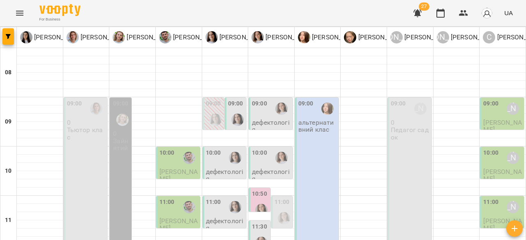
scroll to position [454, 0]
click at [317, 10] on div "For Business 27 UA" at bounding box center [263, 13] width 526 height 26
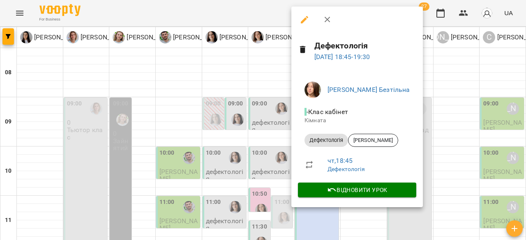
click at [262, 172] on div at bounding box center [263, 120] width 526 height 240
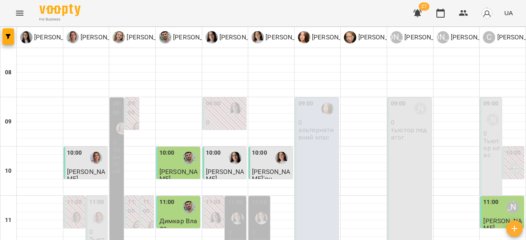
scroll to position [411, 0]
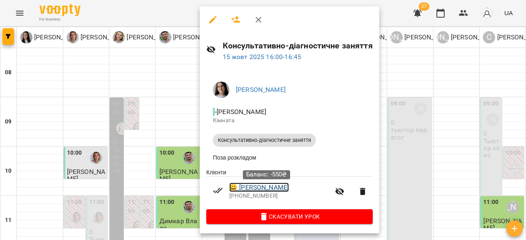
click at [251, 190] on link "😀 Маслєєв Олександр" at bounding box center [259, 188] width 60 height 10
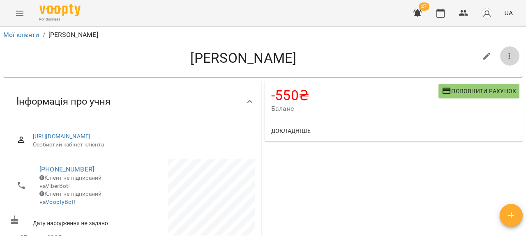
click at [500, 63] on button "button" at bounding box center [510, 56] width 20 height 20
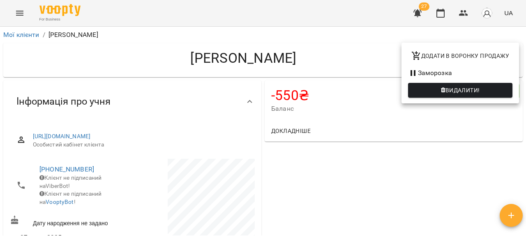
click at [352, 62] on div at bounding box center [263, 120] width 526 height 240
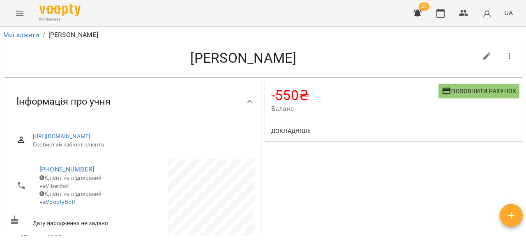
click at [473, 103] on div "-550 ₴ Баланс Поповнити рахунок" at bounding box center [394, 101] width 258 height 40
click at [475, 94] on span "Поповнити рахунок" at bounding box center [479, 91] width 74 height 10
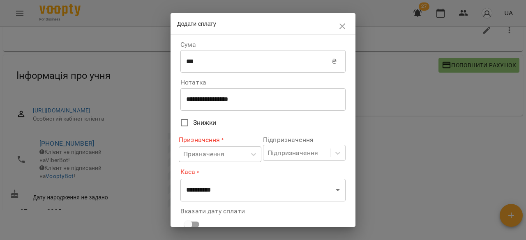
click at [207, 159] on div "Призначення" at bounding box center [203, 155] width 41 height 10
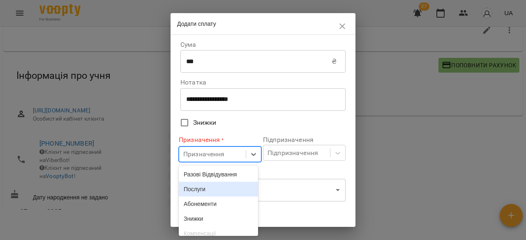
scroll to position [28, 0]
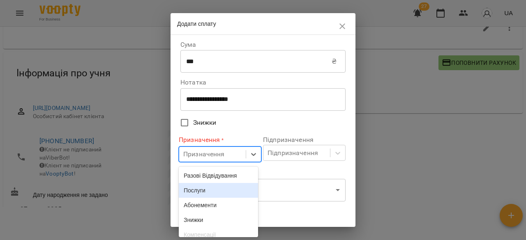
click at [217, 191] on div "Послуги" at bounding box center [218, 190] width 79 height 15
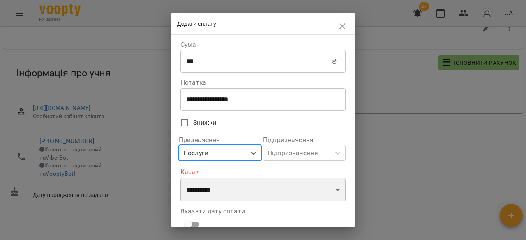
click at [219, 191] on select "**********" at bounding box center [262, 190] width 165 height 23
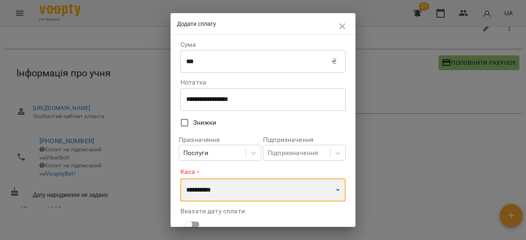
select select "**********"
click at [180, 179] on select "**********" at bounding box center [262, 190] width 165 height 23
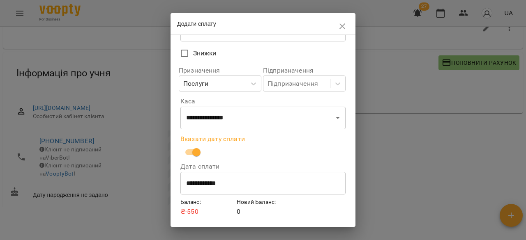
scroll to position [94, 0]
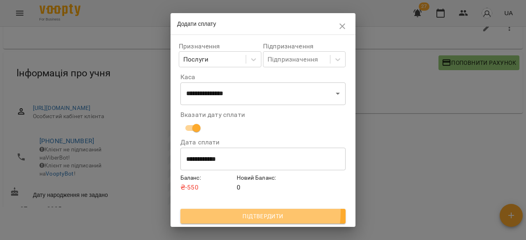
click at [243, 212] on span "Підтвердити" at bounding box center [263, 217] width 152 height 10
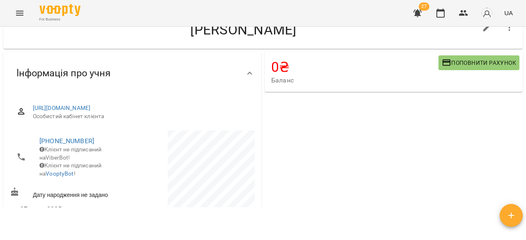
click at [12, 14] on button "Menu" at bounding box center [20, 13] width 20 height 20
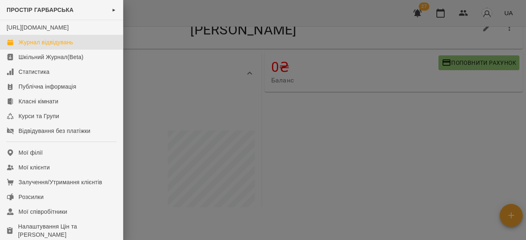
click at [54, 46] on div "Журнал відвідувань" at bounding box center [45, 42] width 55 height 8
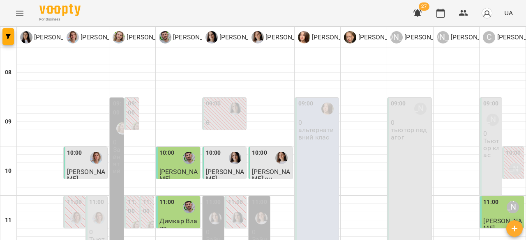
scroll to position [411, 0]
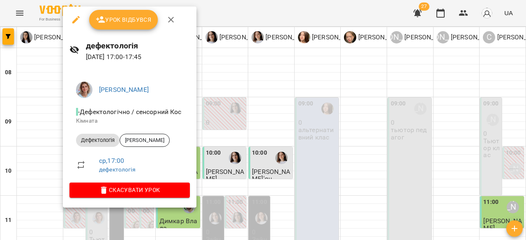
click at [340, 101] on div at bounding box center [263, 120] width 526 height 240
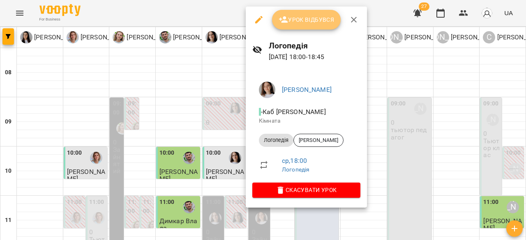
click at [330, 16] on span "Урок відбувся" at bounding box center [307, 20] width 56 height 10
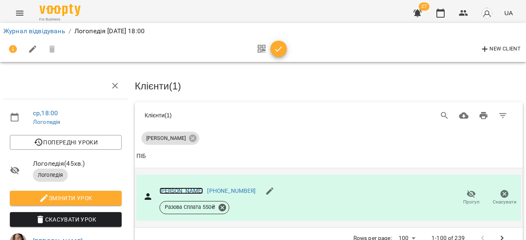
click at [163, 188] on link "Хомяк Тимофій" at bounding box center [181, 191] width 44 height 7
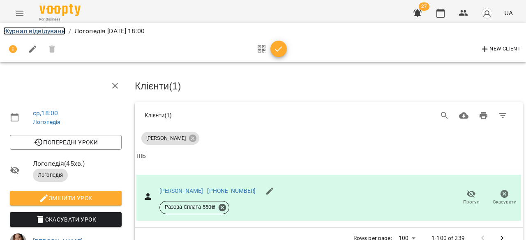
click at [25, 31] on link "Журнал відвідувань" at bounding box center [34, 31] width 62 height 8
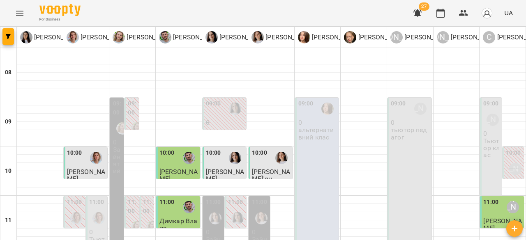
scroll to position [454, 0]
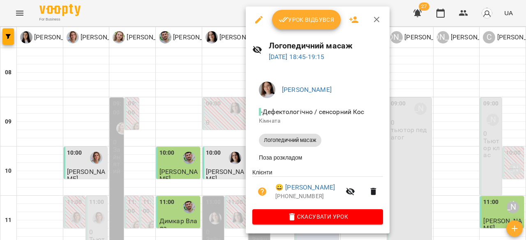
click at [302, 22] on span "Урок відбувся" at bounding box center [307, 20] width 56 height 10
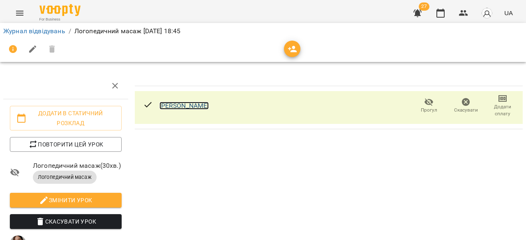
click at [181, 106] on link "Луцишин Максим" at bounding box center [184, 106] width 50 height 8
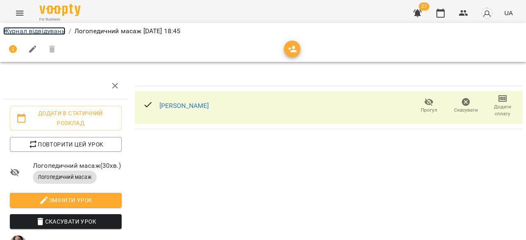
drag, startPoint x: 21, startPoint y: 33, endPoint x: 34, endPoint y: 30, distance: 12.8
click at [21, 33] on link "Журнал відвідувань" at bounding box center [34, 31] width 62 height 8
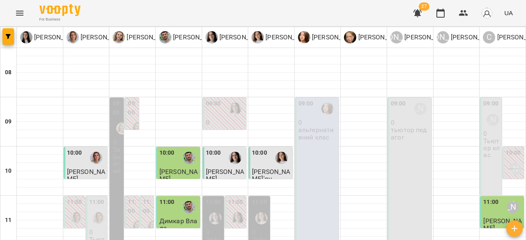
scroll to position [452, 0]
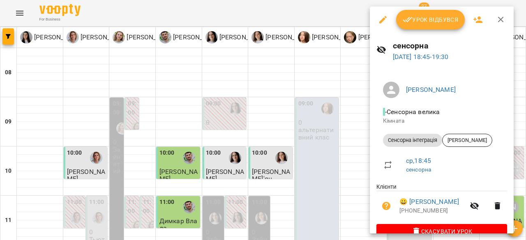
click at [457, 14] on button "Урок відбувся" at bounding box center [430, 20] width 69 height 20
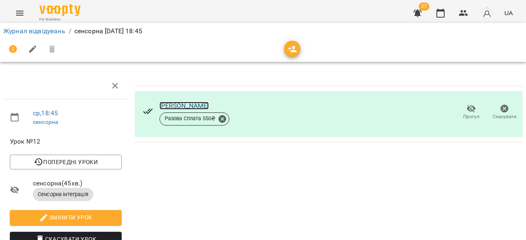
click at [178, 104] on link "Різниченко" at bounding box center [184, 106] width 50 height 8
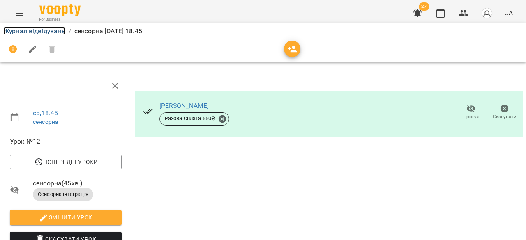
click at [41, 30] on link "Журнал відвідувань" at bounding box center [34, 31] width 62 height 8
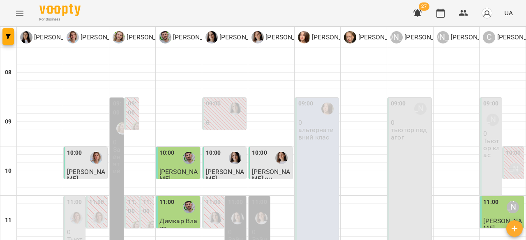
scroll to position [452, 0]
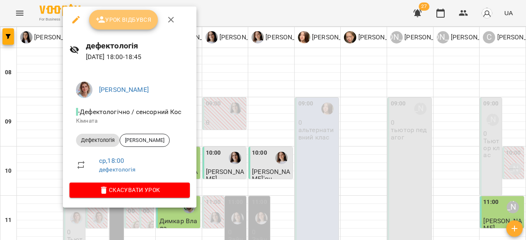
click at [107, 18] on span "Урок відбувся" at bounding box center [124, 20] width 56 height 10
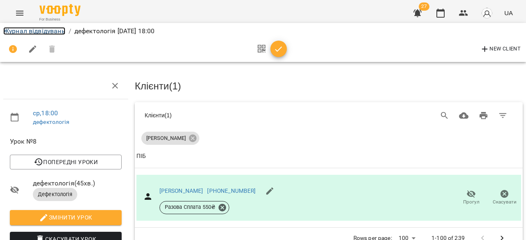
click at [50, 32] on link "Журнал відвідувань" at bounding box center [34, 31] width 62 height 8
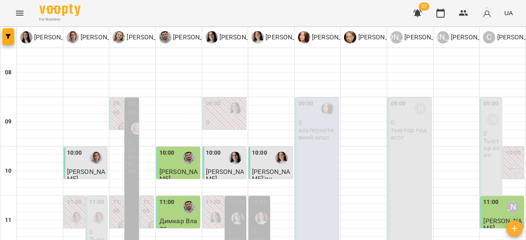
scroll to position [454, 0]
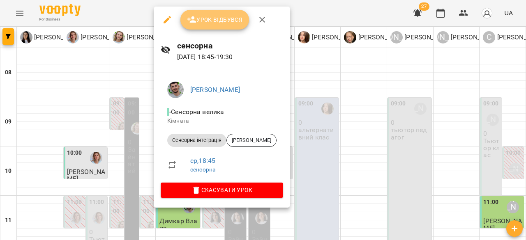
click at [235, 24] on span "Урок відбувся" at bounding box center [215, 20] width 56 height 10
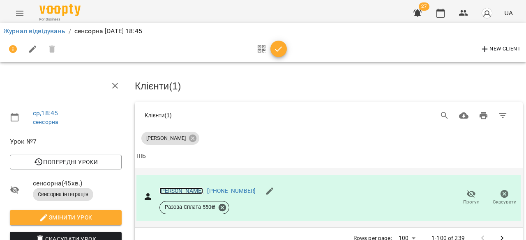
click at [173, 190] on link "Мохната Ємма" at bounding box center [181, 191] width 44 height 7
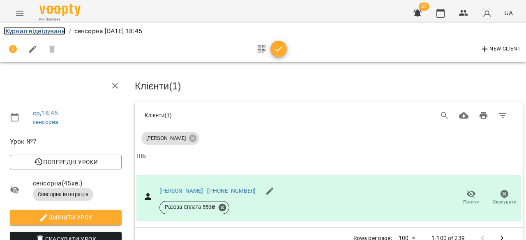
click at [44, 34] on link "Журнал відвідувань" at bounding box center [34, 31] width 62 height 8
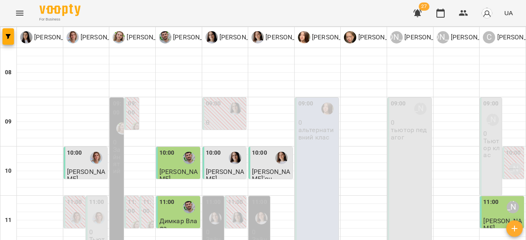
scroll to position [454, 0]
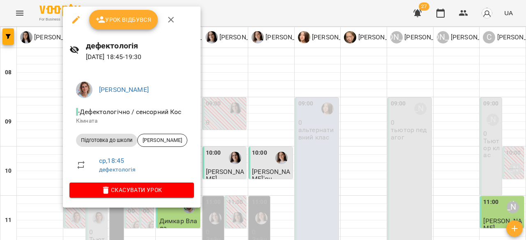
click at [117, 16] on span "Урок відбувся" at bounding box center [124, 20] width 56 height 10
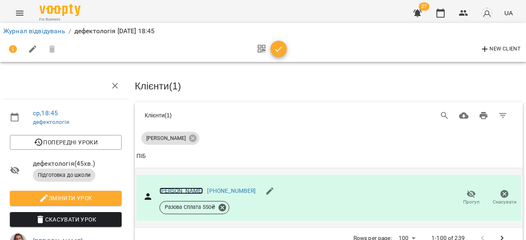
click at [168, 190] on link "Бурмака Ілля" at bounding box center [181, 191] width 44 height 7
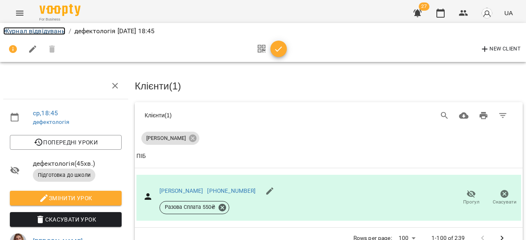
click at [43, 28] on link "Журнал відвідувань" at bounding box center [34, 31] width 62 height 8
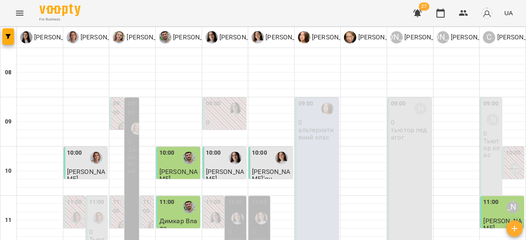
scroll to position [454, 0]
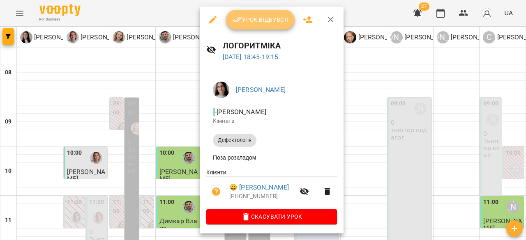
click at [274, 21] on span "Урок відбувся" at bounding box center [261, 20] width 56 height 10
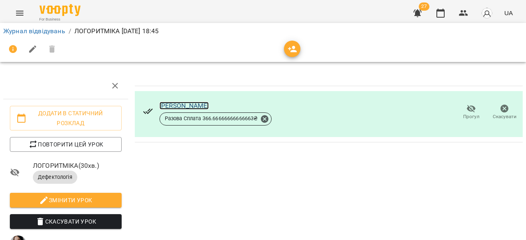
click at [173, 104] on link "[PERSON_NAME]" at bounding box center [184, 106] width 50 height 8
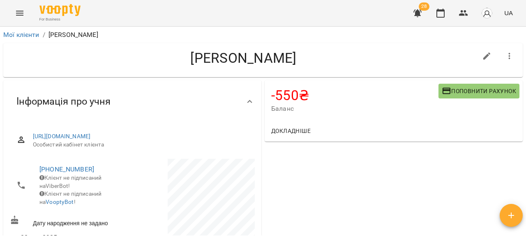
click at [446, 90] on span "Поповнити рахунок" at bounding box center [479, 91] width 74 height 10
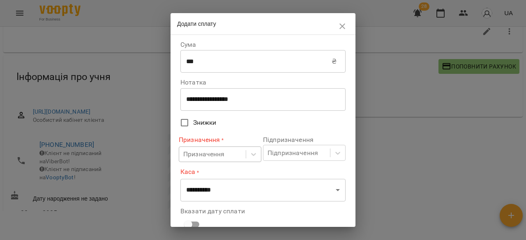
click at [226, 155] on body "For Business 28 UA Мої клієнти / Матіїв Олеся Матіїв Олеся -550 ₴ Баланс Поповн…" at bounding box center [263, 108] width 526 height 267
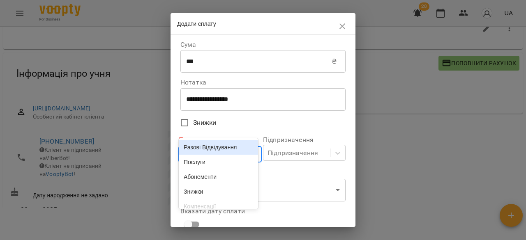
scroll to position [28, 0]
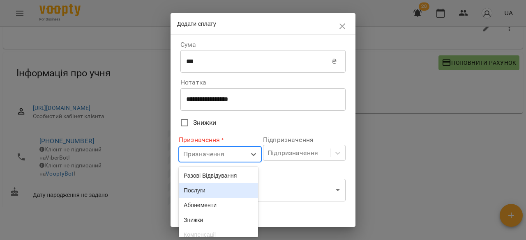
click at [218, 189] on div "Послуги" at bounding box center [218, 190] width 79 height 15
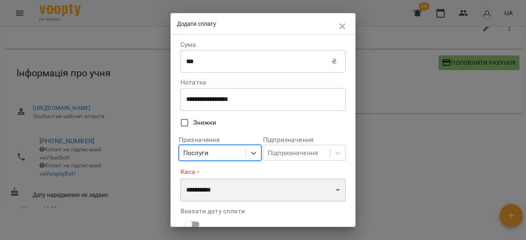
click at [211, 198] on select "**********" at bounding box center [262, 190] width 165 height 23
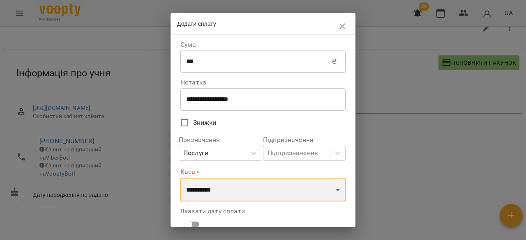
select select "**********"
click at [180, 179] on select "**********" at bounding box center [262, 190] width 165 height 23
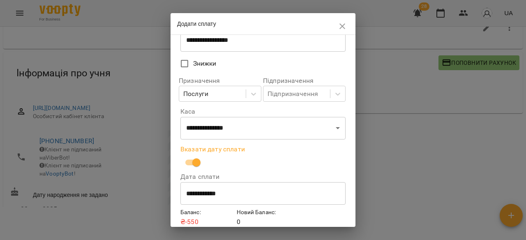
scroll to position [94, 0]
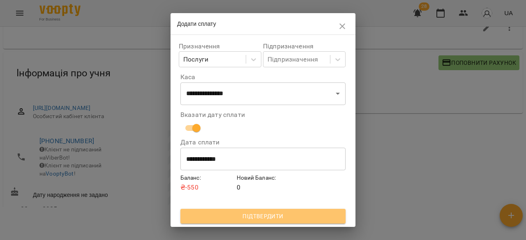
click at [293, 217] on span "Підтвердити" at bounding box center [263, 217] width 152 height 10
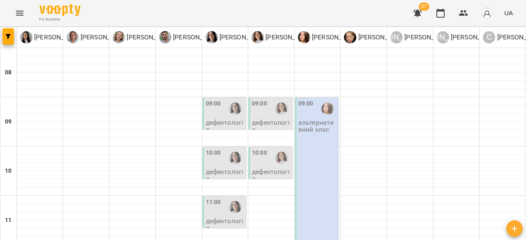
scroll to position [288, 0]
type input "**********"
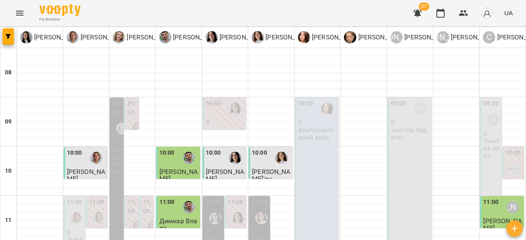
scroll to position [454, 0]
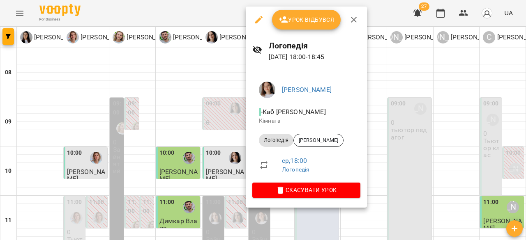
drag, startPoint x: 426, startPoint y: 102, endPoint x: 156, endPoint y: 110, distance: 270.9
click at [412, 105] on div at bounding box center [263, 120] width 526 height 240
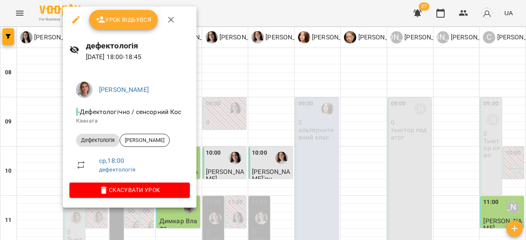
click at [359, 97] on div at bounding box center [263, 120] width 526 height 240
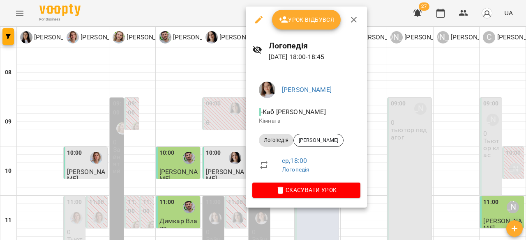
click at [159, 105] on div at bounding box center [263, 120] width 526 height 240
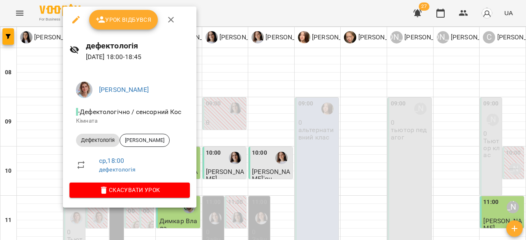
drag, startPoint x: 326, startPoint y: 114, endPoint x: 246, endPoint y: 127, distance: 81.2
click at [322, 117] on div at bounding box center [263, 120] width 526 height 240
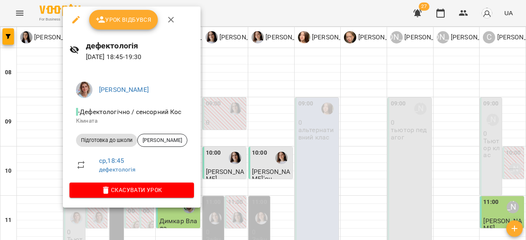
click at [272, 137] on div at bounding box center [263, 120] width 526 height 240
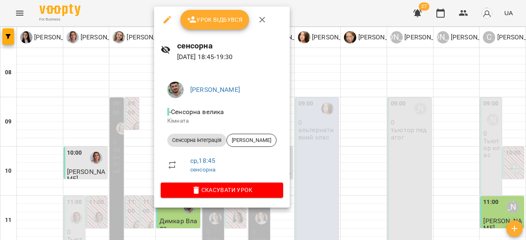
drag, startPoint x: 137, startPoint y: 139, endPoint x: 92, endPoint y: 112, distance: 52.3
click at [135, 142] on div at bounding box center [263, 120] width 526 height 240
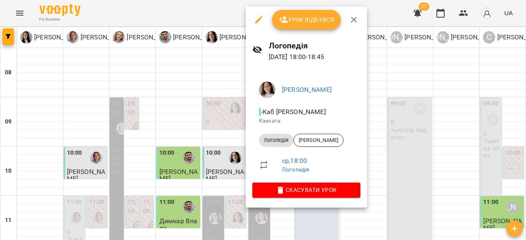
click at [97, 97] on div at bounding box center [263, 120] width 526 height 240
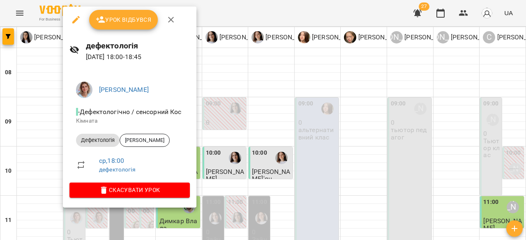
click at [355, 119] on div at bounding box center [263, 120] width 526 height 240
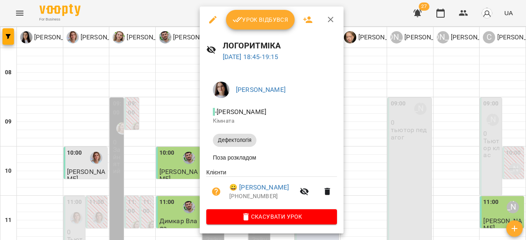
drag, startPoint x: 130, startPoint y: 122, endPoint x: 95, endPoint y: 120, distance: 35.0
click at [127, 122] on div at bounding box center [263, 120] width 526 height 240
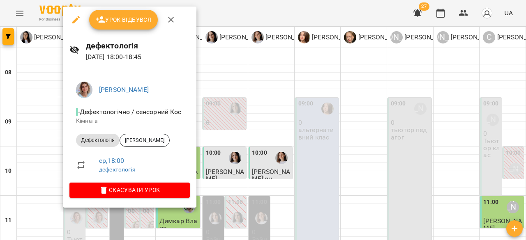
click at [288, 11] on div at bounding box center [263, 120] width 526 height 240
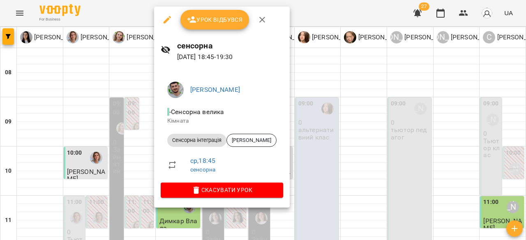
click at [347, 20] on div at bounding box center [263, 120] width 526 height 240
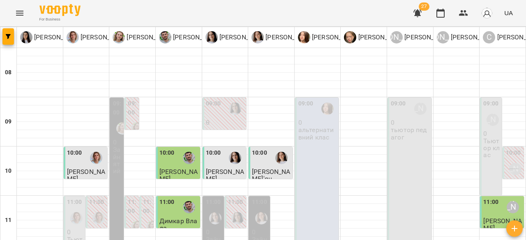
click at [345, 14] on div "For Business 27 UA" at bounding box center [263, 13] width 526 height 26
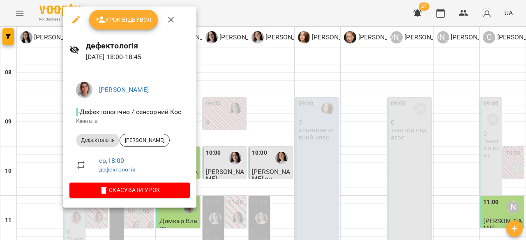
click at [246, 14] on div at bounding box center [263, 120] width 526 height 240
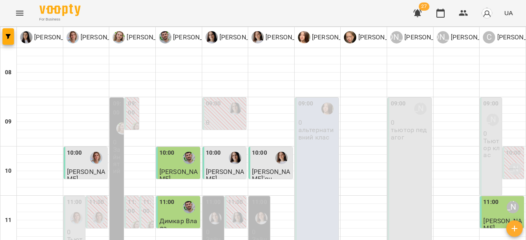
click at [343, 13] on div "For Business 27 UA" at bounding box center [263, 13] width 526 height 26
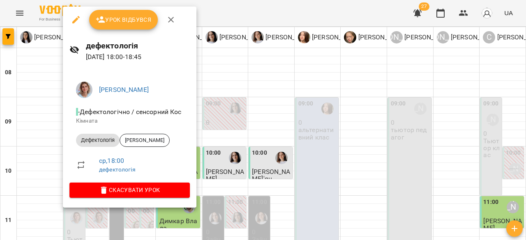
click at [292, 113] on div at bounding box center [263, 120] width 526 height 240
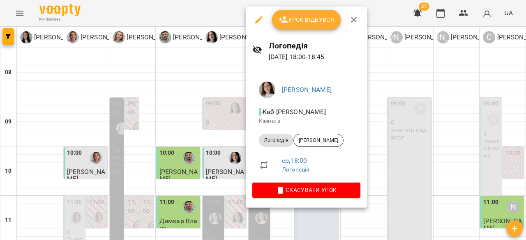
click at [384, 17] on div at bounding box center [263, 120] width 526 height 240
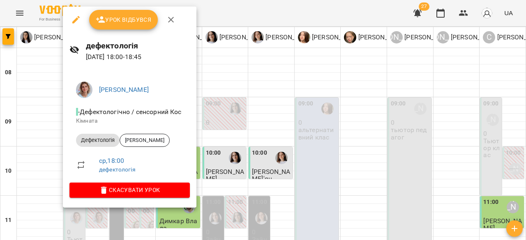
click at [319, 120] on div at bounding box center [263, 120] width 526 height 240
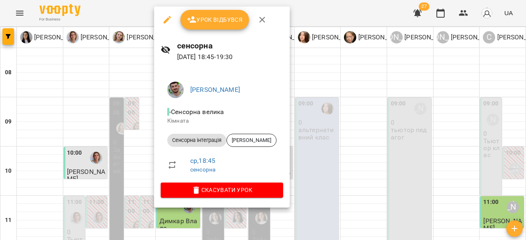
click at [329, 104] on div at bounding box center [263, 120] width 526 height 240
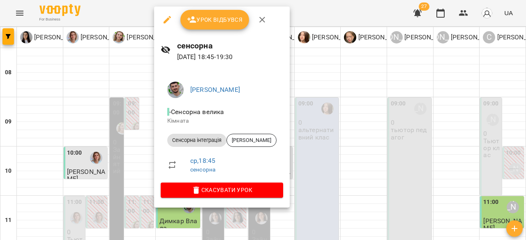
click at [350, 101] on div at bounding box center [263, 120] width 526 height 240
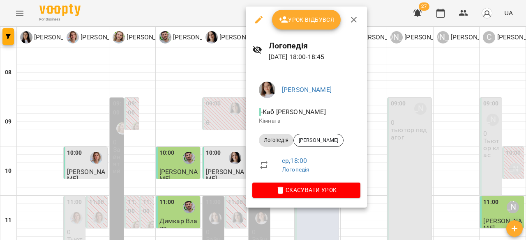
click at [462, 100] on div at bounding box center [263, 120] width 526 height 240
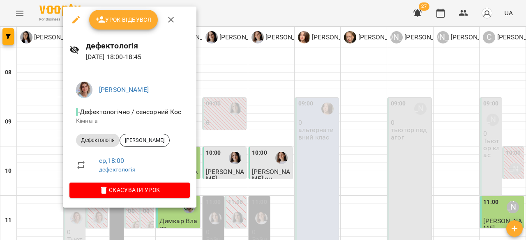
drag, startPoint x: 364, startPoint y: 99, endPoint x: 274, endPoint y: 109, distance: 90.1
click at [358, 103] on div at bounding box center [263, 120] width 526 height 240
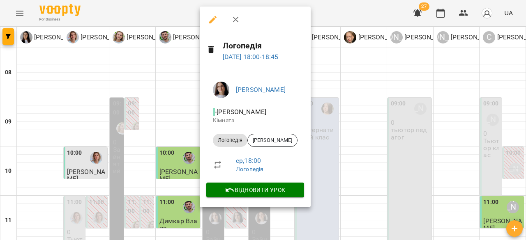
drag, startPoint x: 166, startPoint y: 101, endPoint x: 186, endPoint y: 101, distance: 19.7
click at [168, 101] on div at bounding box center [263, 120] width 526 height 240
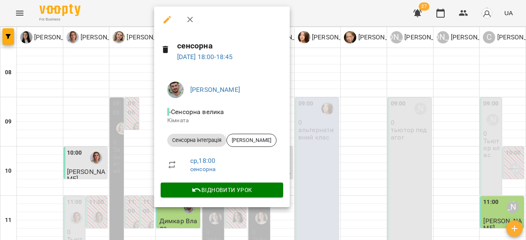
click at [343, 117] on div at bounding box center [263, 120] width 526 height 240
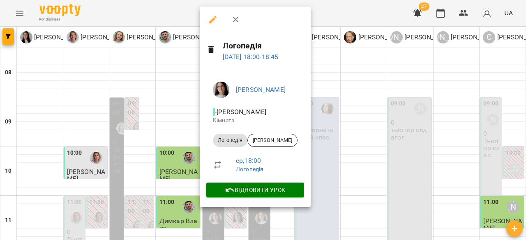
click at [371, 83] on div at bounding box center [263, 120] width 526 height 240
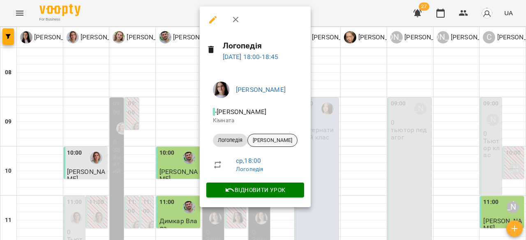
click at [265, 141] on span "Шкромида Стас" at bounding box center [272, 140] width 49 height 7
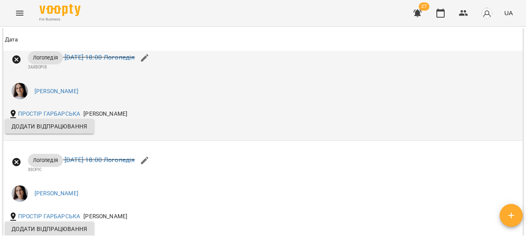
scroll to position [671, 0]
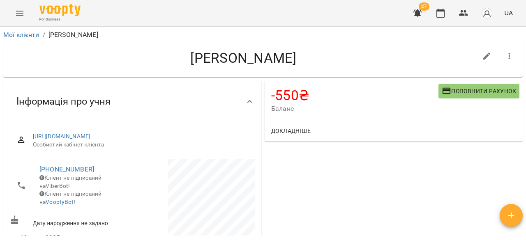
click at [479, 97] on button "Поповнити рахунок" at bounding box center [478, 91] width 81 height 15
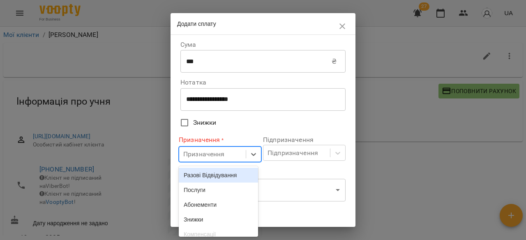
scroll to position [28, 0]
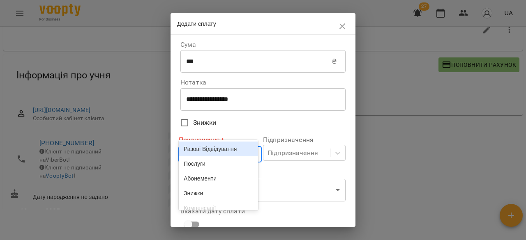
click at [219, 159] on div "Призначення" at bounding box center [203, 155] width 41 height 10
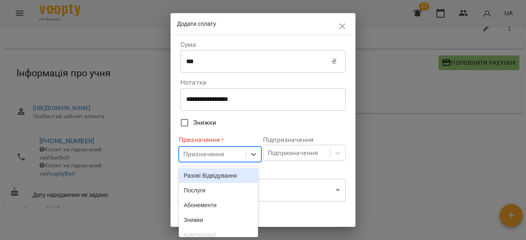
drag, startPoint x: 219, startPoint y: 180, endPoint x: 219, endPoint y: 186, distance: 6.2
click at [219, 186] on div "Разові Відвідування Послуги Абонементи Знижки Компенсації ЗП співробітникам" at bounding box center [218, 202] width 79 height 71
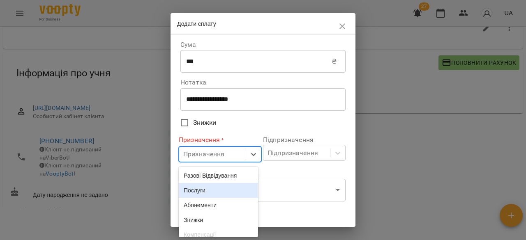
click at [219, 186] on div "Послуги" at bounding box center [218, 190] width 79 height 15
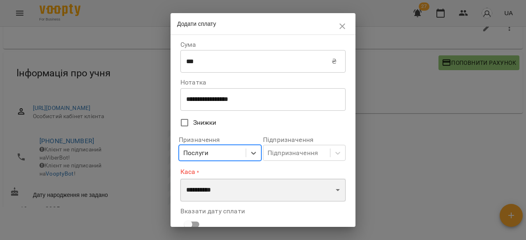
click at [217, 190] on select "**********" at bounding box center [262, 190] width 165 height 23
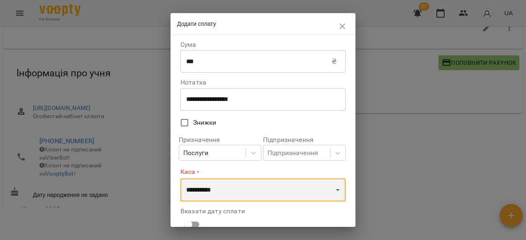
select select "**********"
click at [180, 179] on select "**********" at bounding box center [262, 190] width 165 height 23
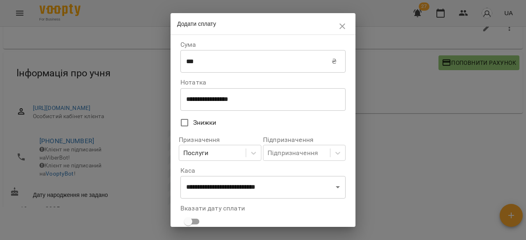
drag, startPoint x: 198, startPoint y: 210, endPoint x: 197, endPoint y: 215, distance: 5.4
click at [198, 210] on label "Вказати дату сплати" at bounding box center [262, 208] width 165 height 7
click at [197, 216] on span at bounding box center [192, 222] width 24 height 16
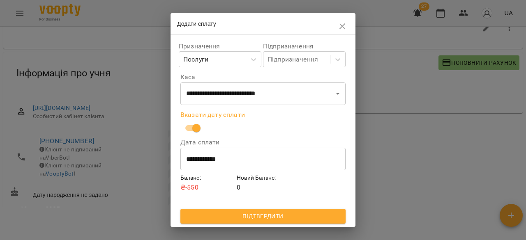
scroll to position [94, 0]
click at [276, 218] on span "Підтвердити" at bounding box center [263, 217] width 152 height 10
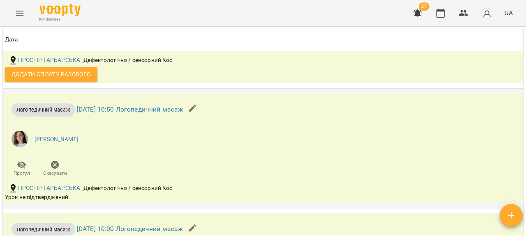
scroll to position [1240, 0]
click at [36, 80] on span "Додати сплату разового" at bounding box center [51, 75] width 79 height 10
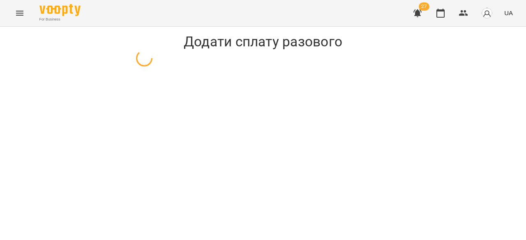
select select "**********"
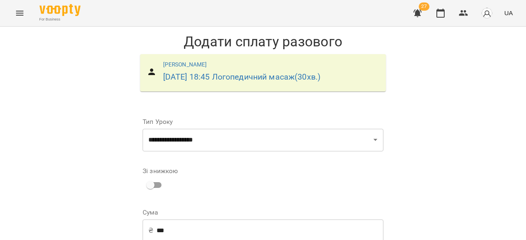
scroll to position [123, 0]
select select "**********"
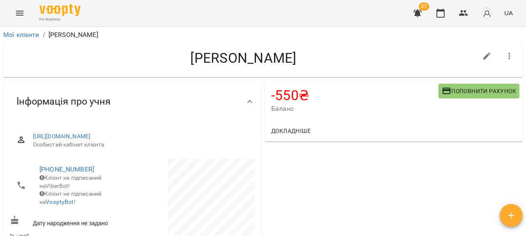
click at [459, 92] on span "Поповнити рахунок" at bounding box center [479, 91] width 74 height 10
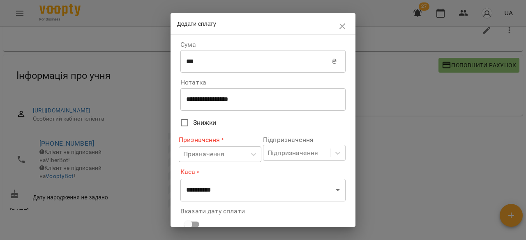
click at [184, 152] on body "For Business 27 UA Мої клієнти / [PERSON_NAME] -550 ₴ Баланс Поповнити рахунок …" at bounding box center [263, 107] width 526 height 267
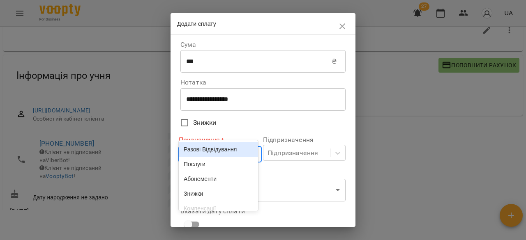
scroll to position [28, 0]
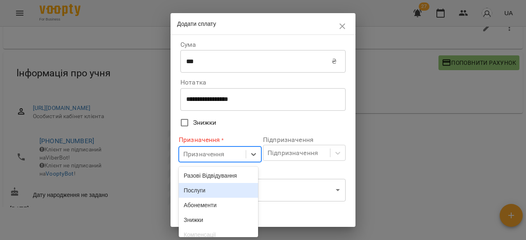
click at [201, 188] on div "Послуги" at bounding box center [218, 190] width 79 height 15
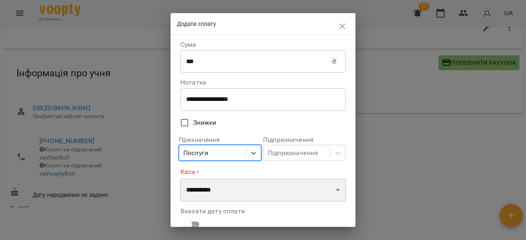
click at [233, 191] on select "**********" at bounding box center [262, 190] width 165 height 23
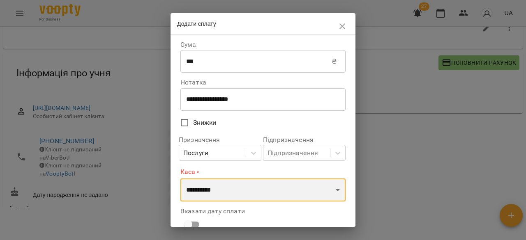
select select "**********"
click at [180, 179] on select "**********" at bounding box center [262, 190] width 165 height 23
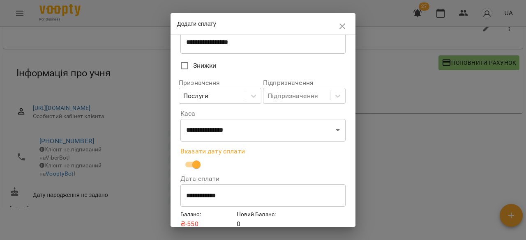
scroll to position [94, 0]
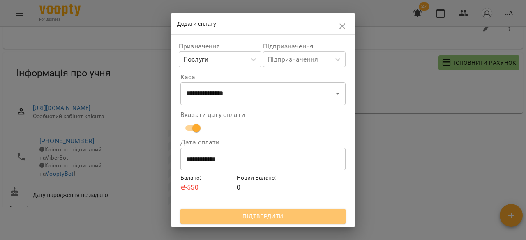
click at [277, 219] on span "Підтвердити" at bounding box center [263, 217] width 152 height 10
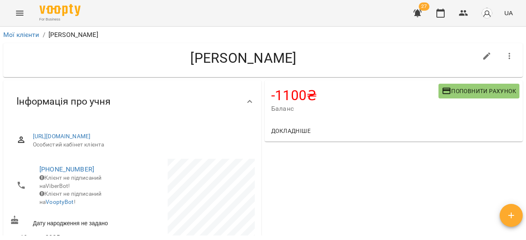
click at [487, 84] on button "Поповнити рахунок" at bounding box center [478, 91] width 81 height 15
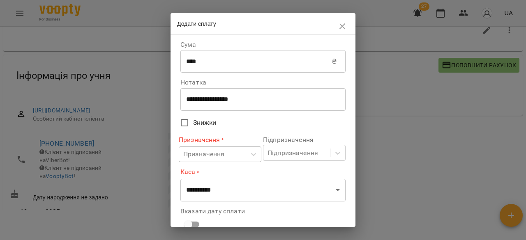
click at [200, 149] on body "For Business 27 UA Мої клієнти / Мохната Ємма Мохната Ємма -1100 ₴ Баланс Попов…" at bounding box center [263, 107] width 526 height 267
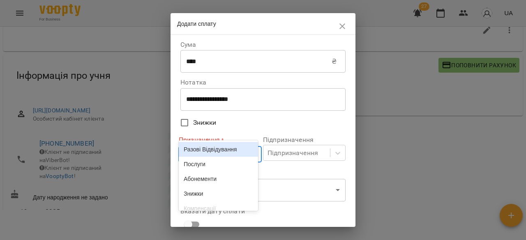
scroll to position [28, 0]
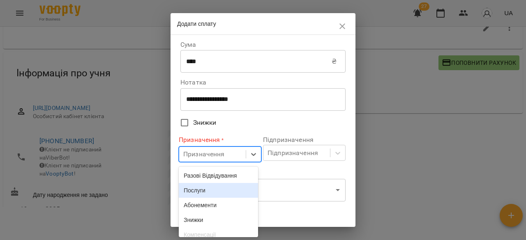
click at [203, 184] on div "Послуги" at bounding box center [218, 190] width 79 height 15
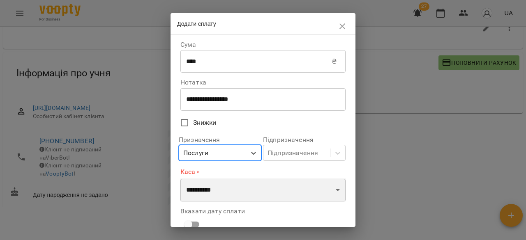
click at [230, 183] on select "**********" at bounding box center [262, 190] width 165 height 23
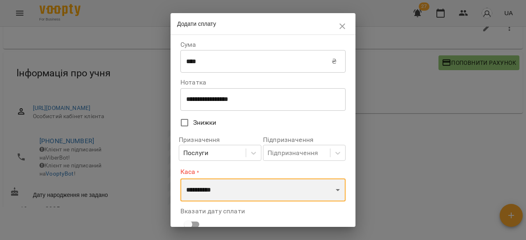
select select "**********"
click at [180, 179] on select "**********" at bounding box center [262, 190] width 165 height 23
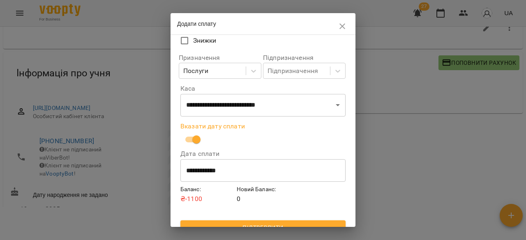
scroll to position [94, 0]
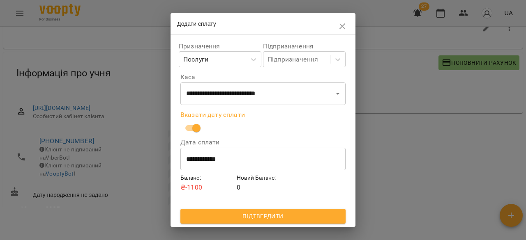
click at [262, 222] on button "Підтвердити" at bounding box center [262, 216] width 165 height 15
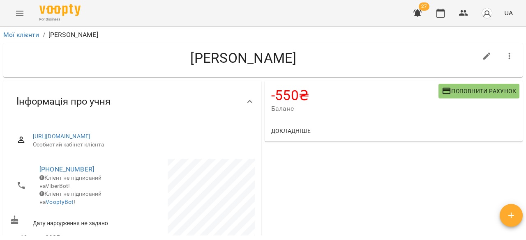
click at [471, 92] on span "Поповнити рахунок" at bounding box center [479, 91] width 74 height 10
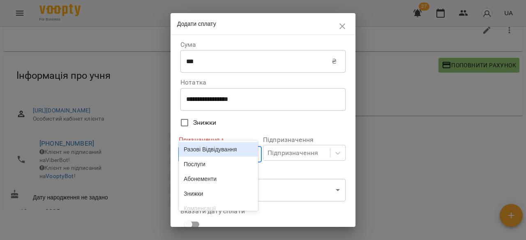
click at [213, 156] on body "For Business 27 UA Мої клієнти / [PERSON_NAME] [PERSON_NAME] -550 ₴ Баланс Попо…" at bounding box center [263, 107] width 526 height 267
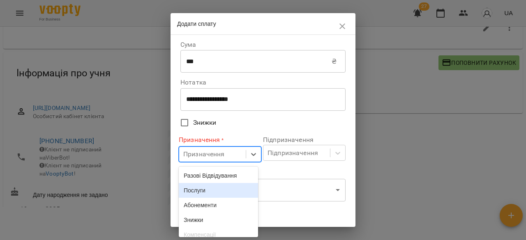
click at [216, 190] on div "Послуги" at bounding box center [218, 190] width 79 height 15
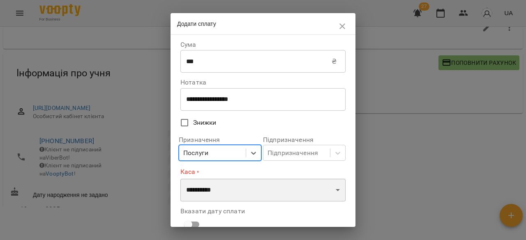
click at [217, 193] on select "**********" at bounding box center [262, 190] width 165 height 23
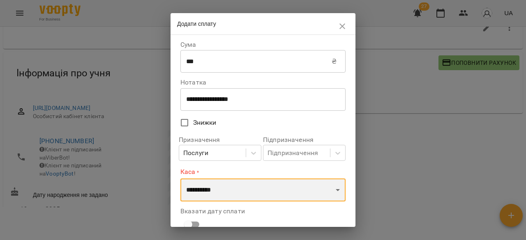
select select "**********"
click at [180, 179] on select "**********" at bounding box center [262, 190] width 165 height 23
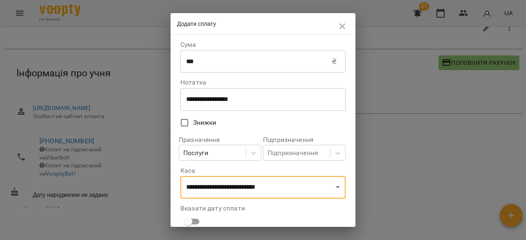
click at [203, 215] on span at bounding box center [192, 222] width 24 height 16
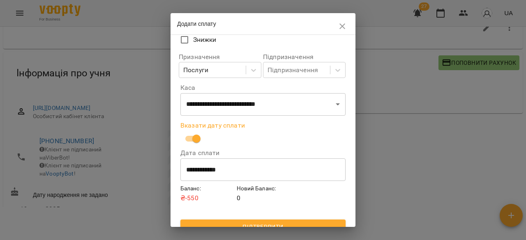
scroll to position [94, 0]
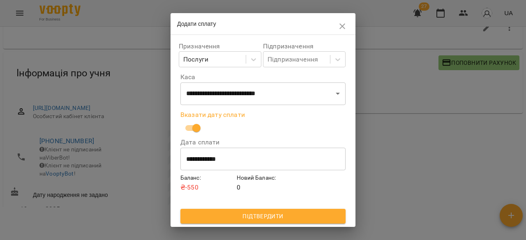
click at [265, 224] on button "Підтвердити" at bounding box center [262, 216] width 165 height 15
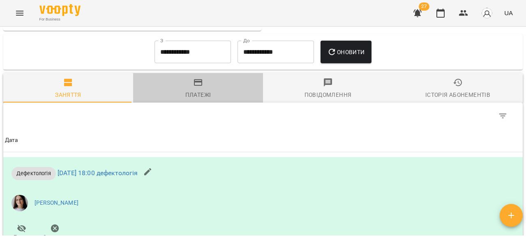
click at [205, 100] on div "Платежі" at bounding box center [198, 95] width 26 height 10
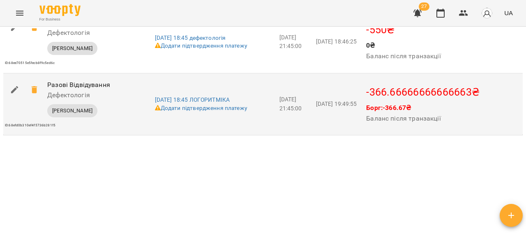
scroll to position [1381, 0]
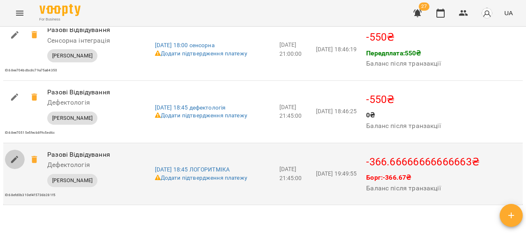
click at [12, 165] on icon "button" at bounding box center [15, 160] width 10 height 10
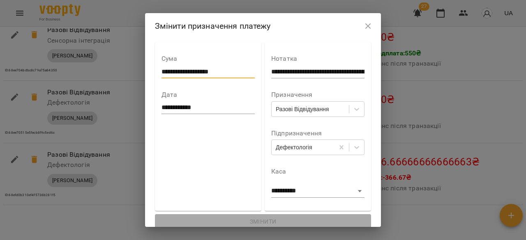
drag, startPoint x: 242, startPoint y: 73, endPoint x: 159, endPoint y: 74, distance: 82.6
click at [161, 74] on input "**********" at bounding box center [207, 71] width 93 height 13
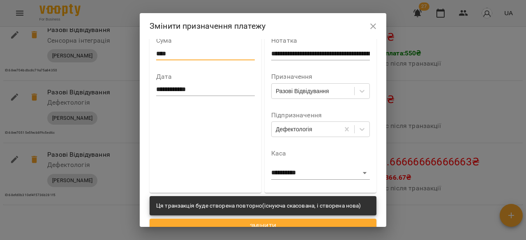
scroll to position [28, 0]
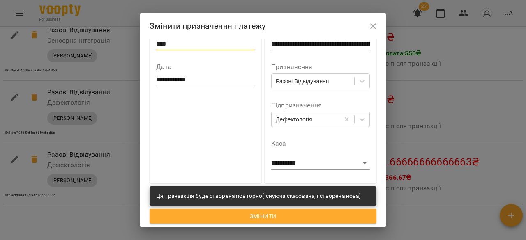
type input "****"
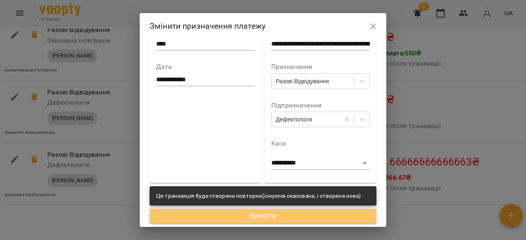
click at [312, 219] on span "Змінити" at bounding box center [263, 217] width 214 height 10
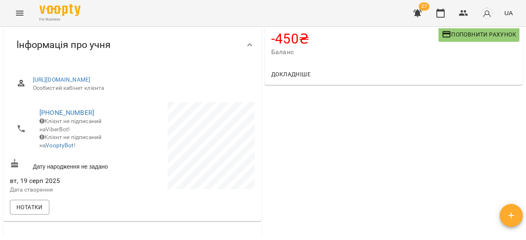
scroll to position [0, 0]
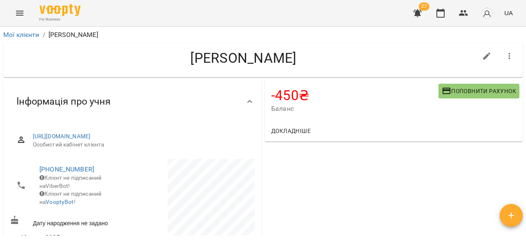
click at [448, 86] on span "Поповнити рахунок" at bounding box center [479, 91] width 74 height 10
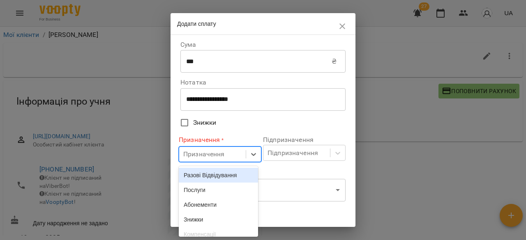
click at [201, 159] on div "Призначення" at bounding box center [203, 155] width 41 height 10
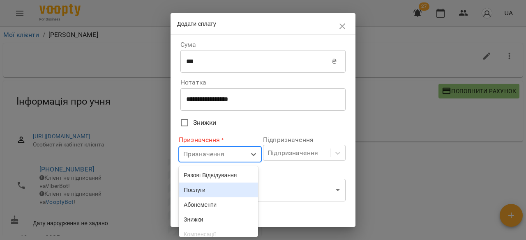
click at [212, 190] on div "Послуги" at bounding box center [218, 190] width 79 height 15
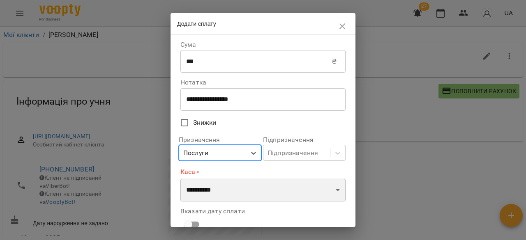
click at [209, 196] on select "**********" at bounding box center [262, 190] width 165 height 23
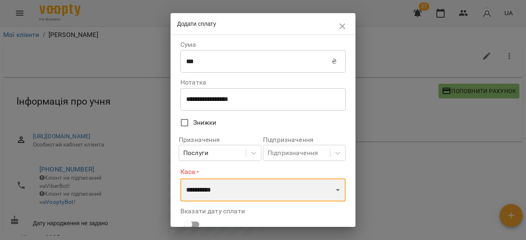
select select "**********"
click at [180, 179] on select "**********" at bounding box center [262, 190] width 165 height 23
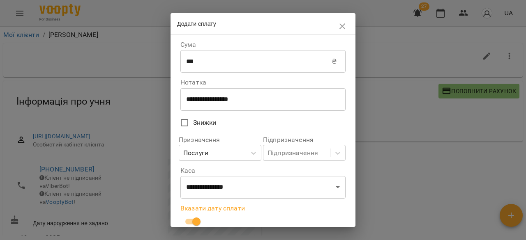
scroll to position [94, 0]
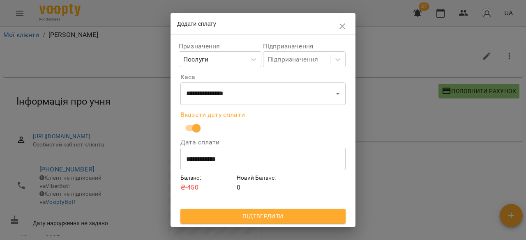
click at [274, 217] on span "Підтвердити" at bounding box center [263, 217] width 152 height 10
